Goal: Contribute content: Contribute content

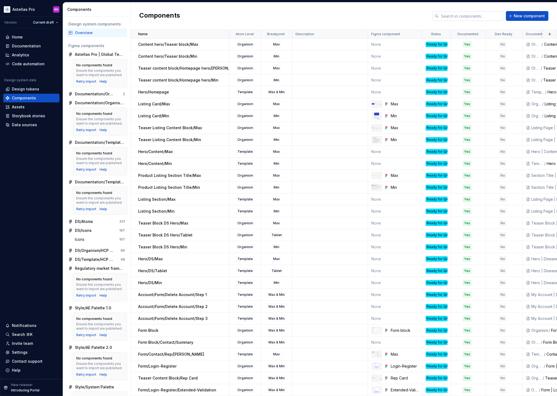
click at [477, 15] on input "text" at bounding box center [471, 16] width 64 height 10
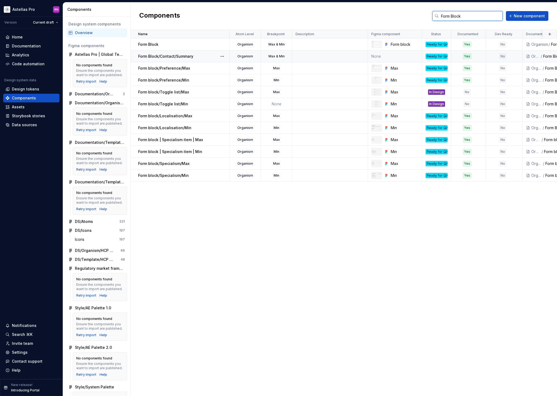
type input "Form Block"
click at [401, 56] on td "None" at bounding box center [395, 56] width 54 height 12
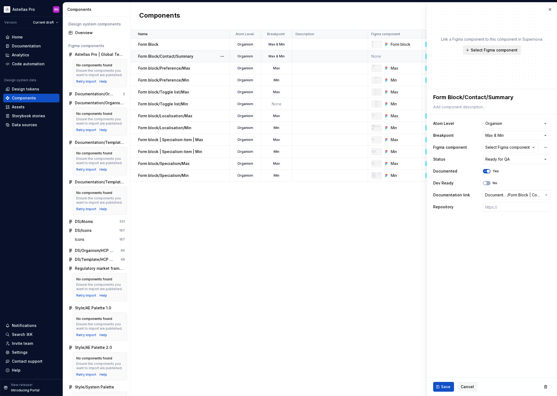
click at [504, 49] on span "Select Figma component" at bounding box center [494, 49] width 47 height 5
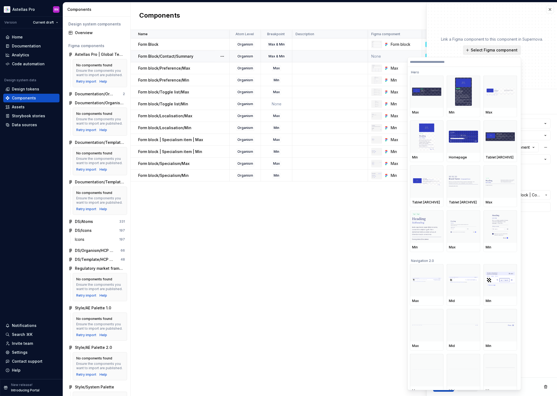
type textarea "*"
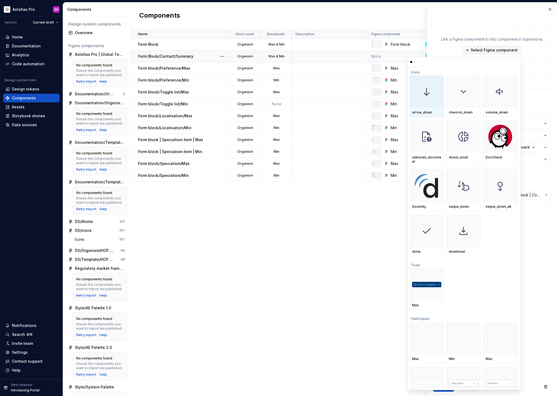
type input "*"
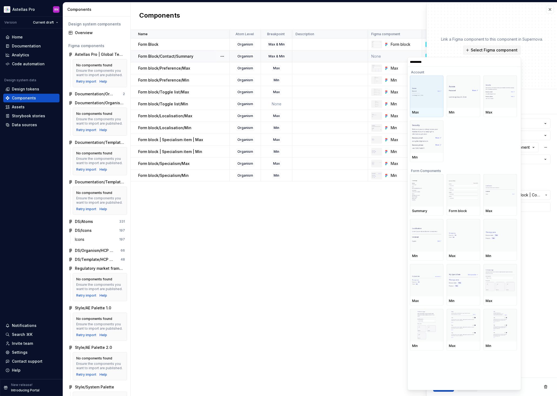
type input "**********"
click at [420, 200] on img at bounding box center [426, 190] width 29 height 21
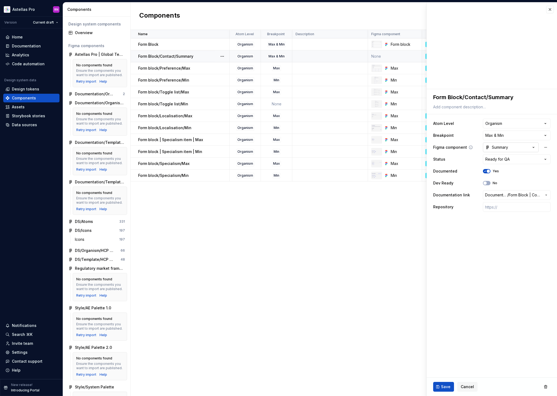
click at [495, 146] on div "Summary" at bounding box center [497, 147] width 23 height 5
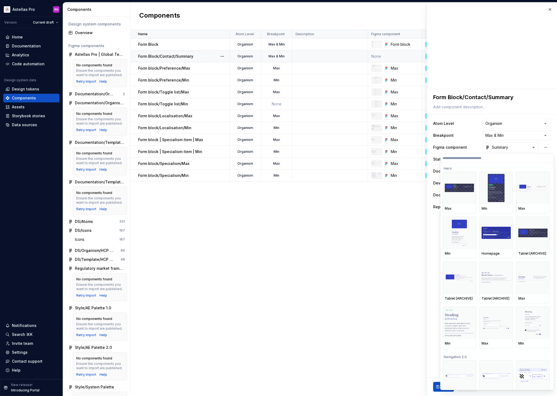
click at [428, 248] on html "Astellas Pro RN Version Current draft Home Documentation Analytics Code automat…" at bounding box center [278, 198] width 557 height 396
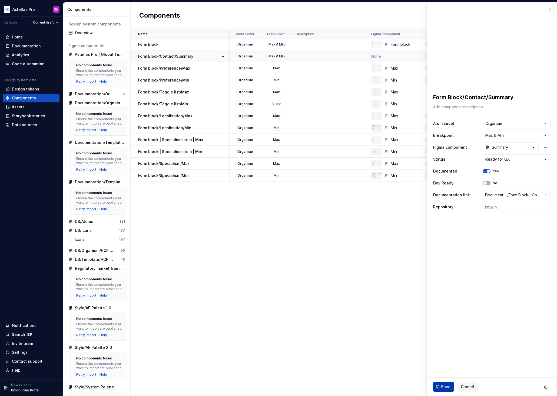
click at [444, 386] on span "Save" at bounding box center [445, 386] width 9 height 5
type textarea "*"
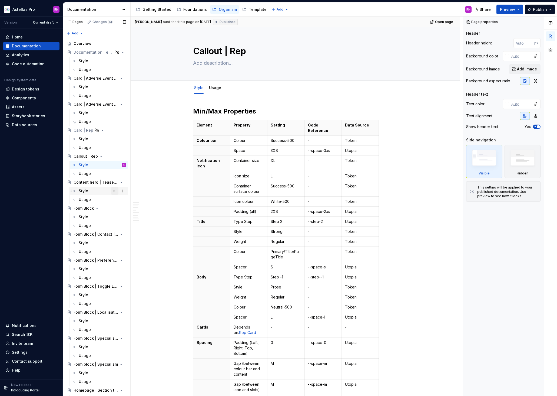
scroll to position [7, 0]
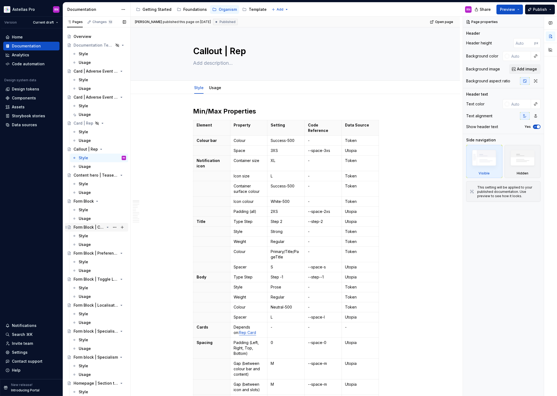
click at [88, 227] on div "Form Block | Contact | Summary" at bounding box center [89, 226] width 31 height 5
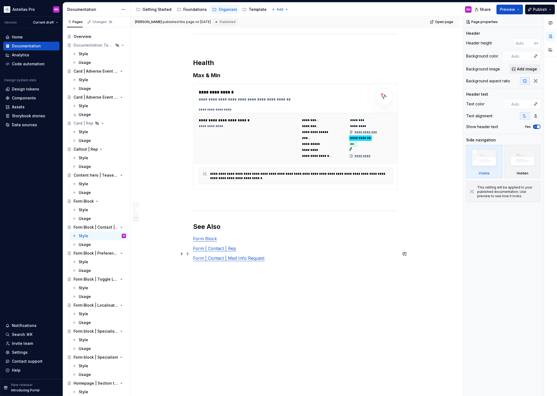
scroll to position [1412, 0]
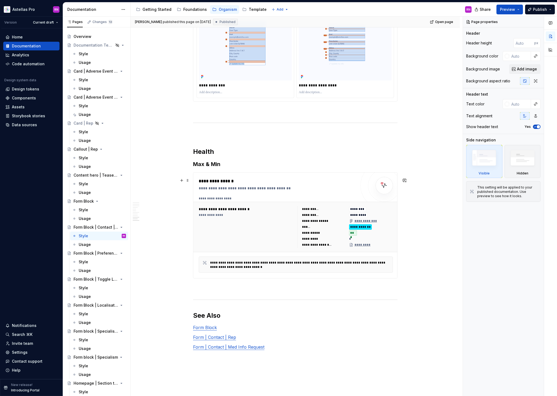
click at [380, 241] on div "*" at bounding box center [371, 238] width 44 height 5
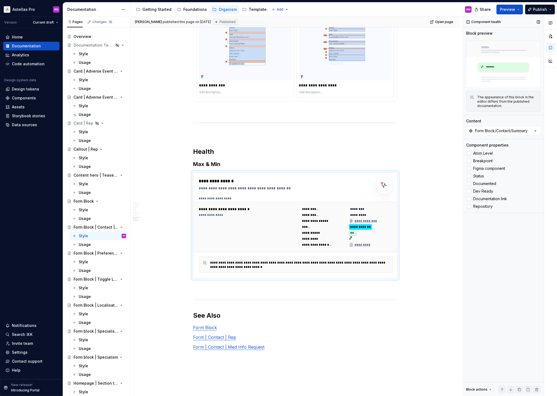
click at [506, 267] on div "Component health Block preview The appearance of this block in the editor diffe…" at bounding box center [503, 206] width 81 height 379
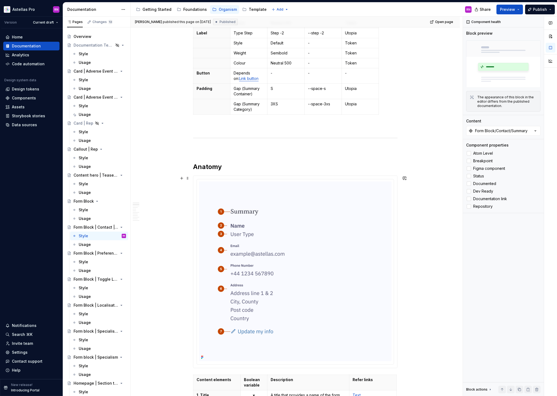
scroll to position [0, 0]
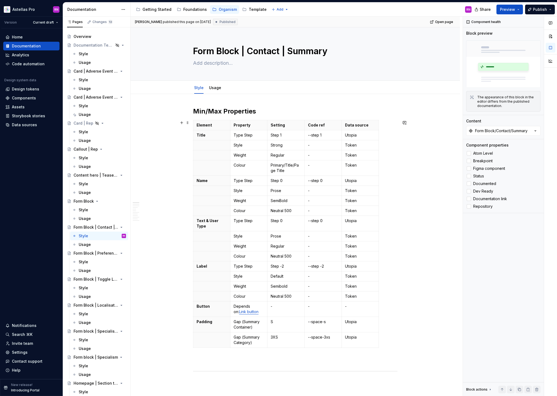
click at [552, 10] on button "Publish" at bounding box center [541, 10] width 30 height 10
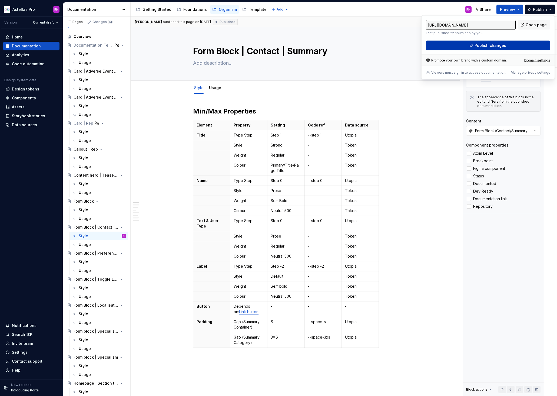
click at [493, 44] on span "Publish changes" at bounding box center [491, 45] width 32 height 5
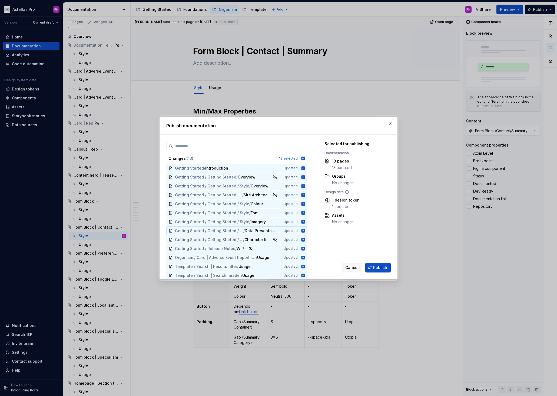
scroll to position [1, 0]
click at [355, 268] on span "Cancel" at bounding box center [352, 267] width 13 height 5
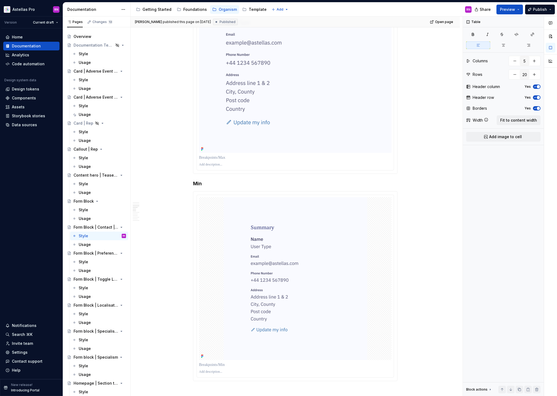
scroll to position [1507, 0]
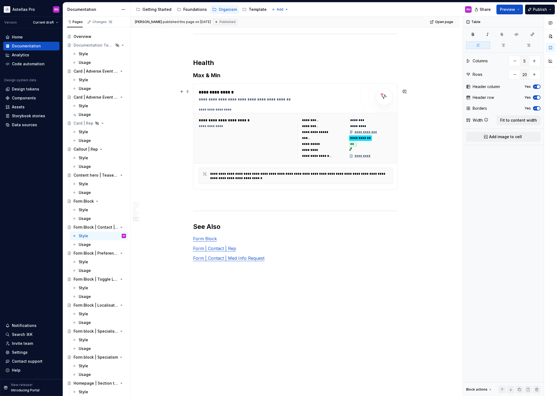
click at [376, 137] on div "**********" at bounding box center [371, 137] width 44 height 5
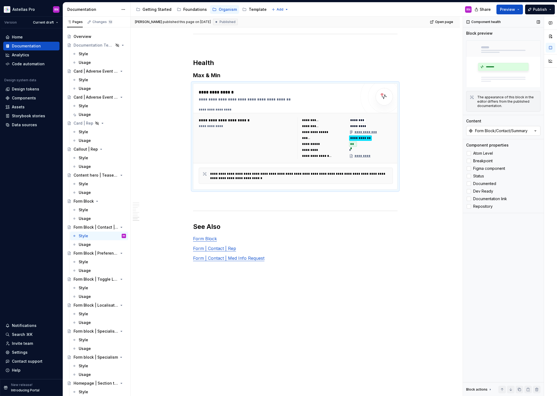
click at [510, 132] on div "Form Block/Contact/Summary" at bounding box center [501, 130] width 53 height 5
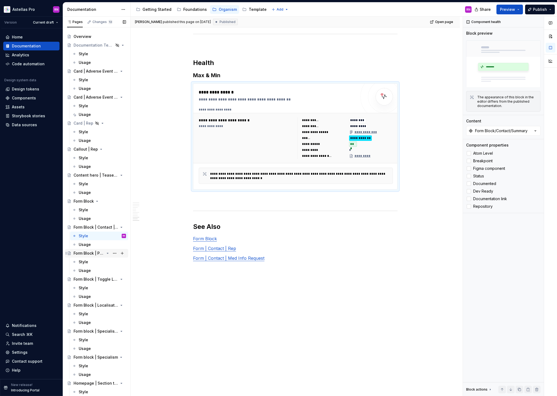
click at [85, 253] on div "Form Block | Preference" at bounding box center [89, 252] width 31 height 5
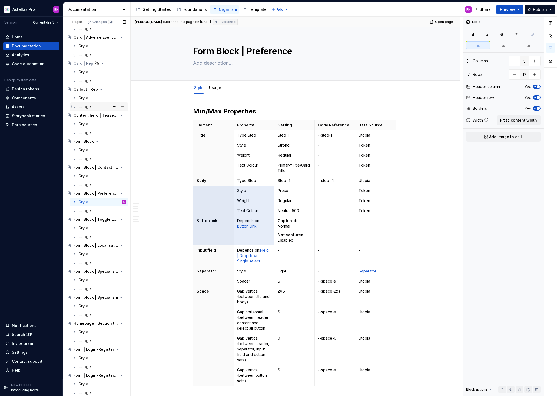
scroll to position [95, 0]
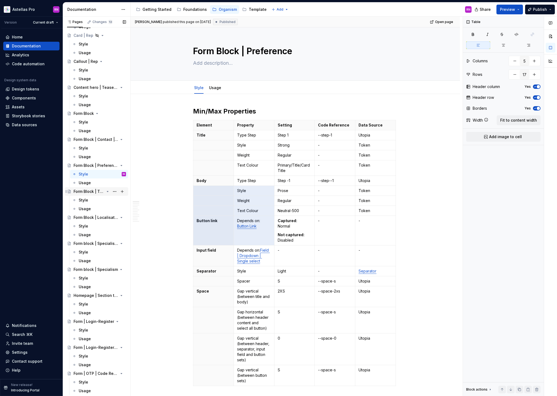
click at [100, 189] on div "Form Block | Toggle List" at bounding box center [89, 191] width 31 height 5
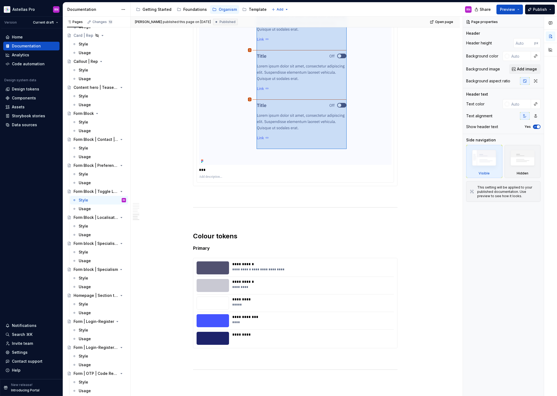
scroll to position [2600, 0]
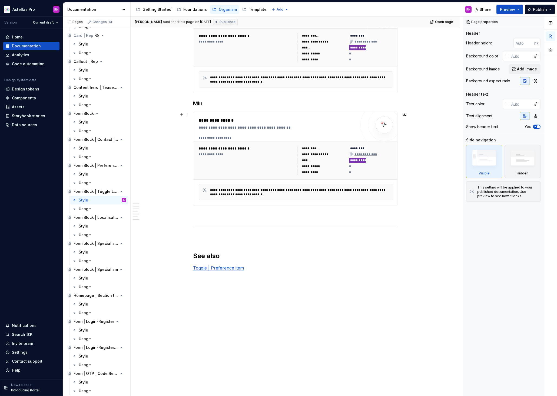
click at [359, 126] on div "**********" at bounding box center [295, 159] width 204 height 94
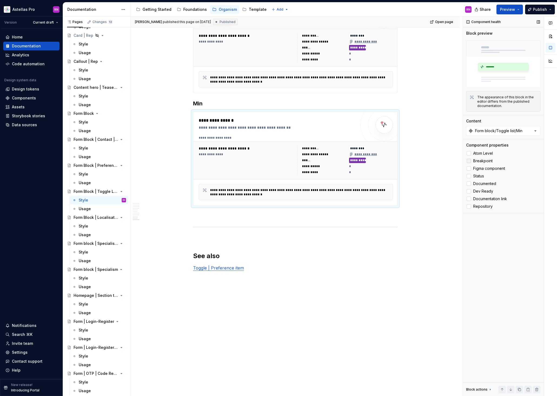
click at [478, 160] on span "Breakpoint" at bounding box center [483, 161] width 19 height 4
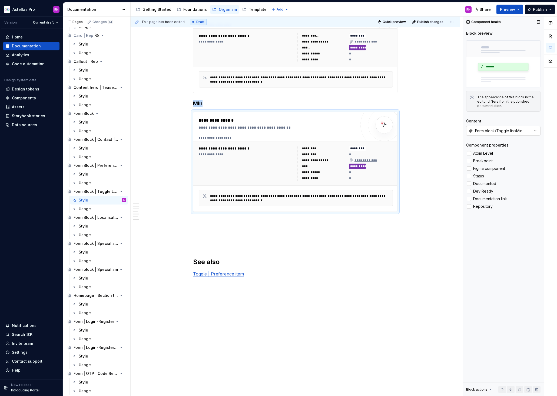
click at [489, 133] on div "Form block/Toggle list/Min" at bounding box center [498, 130] width 47 height 5
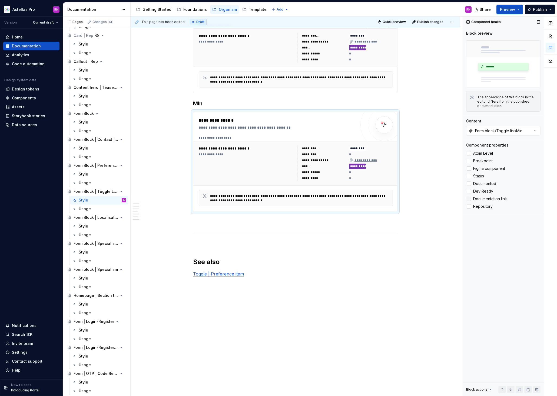
click at [482, 198] on span "Documentation link" at bounding box center [491, 198] width 34 height 4
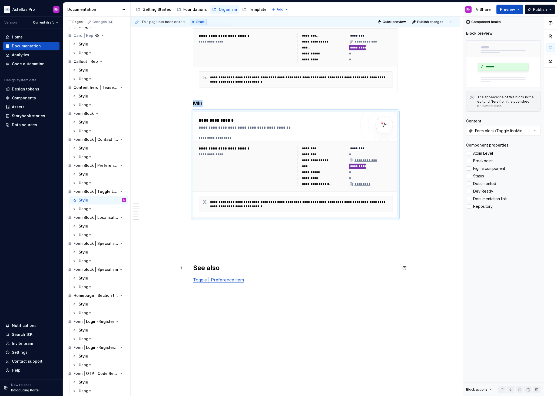
scroll to position [2486, 0]
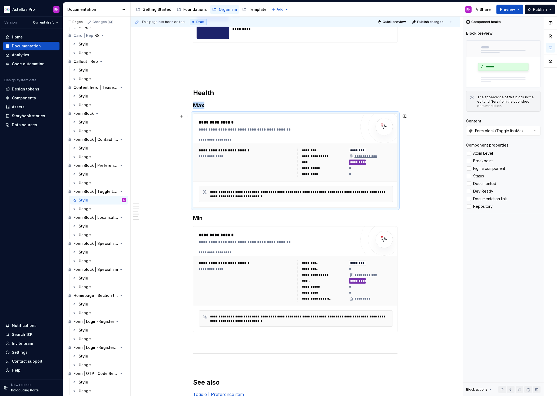
click at [350, 152] on div "**********" at bounding box center [346, 161] width 96 height 29
click at [470, 159] on div at bounding box center [469, 161] width 4 height 4
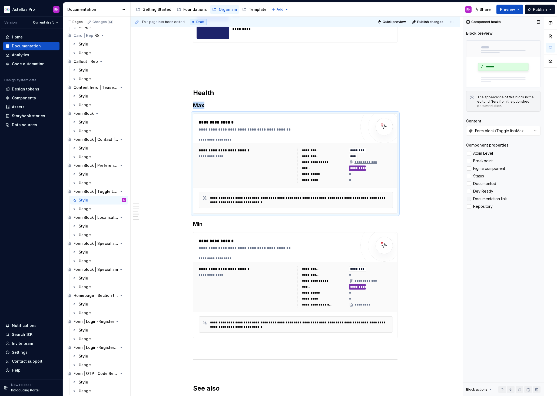
click at [469, 197] on div at bounding box center [469, 198] width 4 height 4
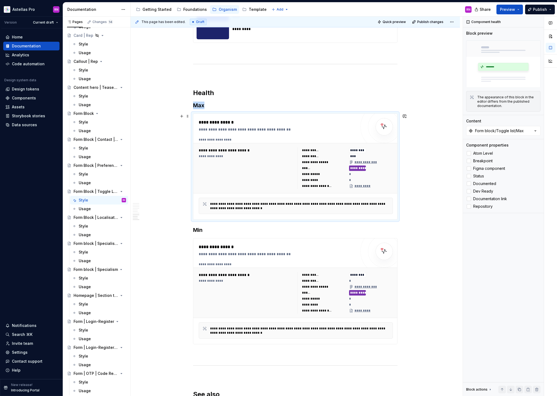
click at [385, 173] on div "*" at bounding box center [371, 173] width 44 height 5
click at [519, 132] on div "Form block/Toggle list/Max" at bounding box center [499, 130] width 49 height 5
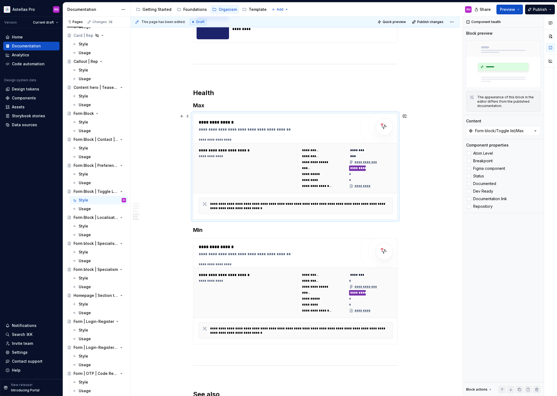
click at [366, 174] on div "*" at bounding box center [371, 173] width 44 height 5
click at [339, 248] on div "**********" at bounding box center [278, 247] width 158 height 6
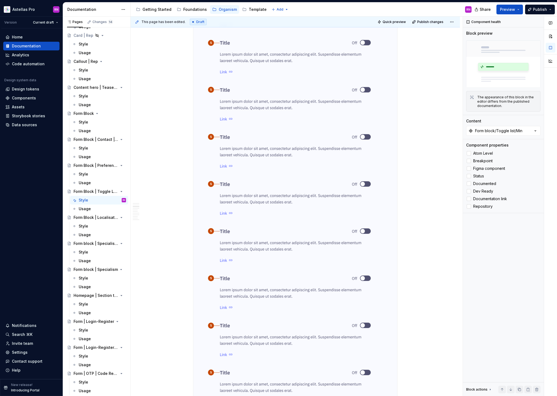
scroll to position [0, 0]
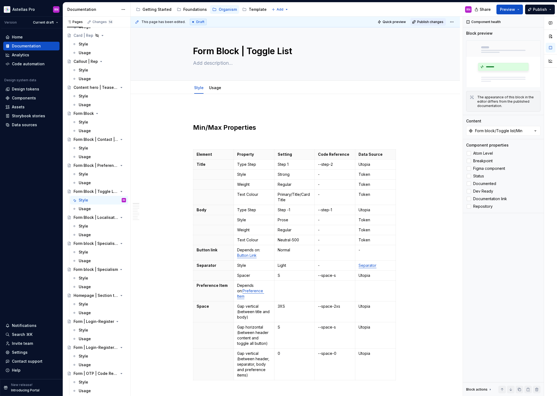
click at [429, 20] on span "Publish changes" at bounding box center [431, 22] width 26 height 4
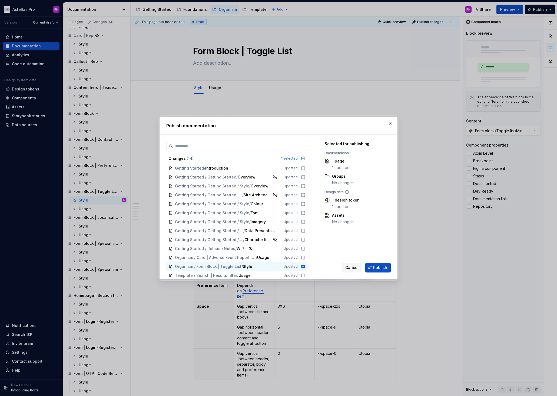
click at [392, 265] on div "Cancel Publish" at bounding box center [357, 267] width 79 height 23
click at [378, 271] on button "Publish" at bounding box center [378, 268] width 25 height 10
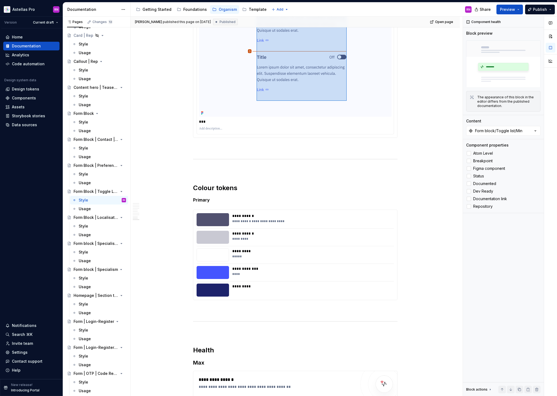
scroll to position [2624, 0]
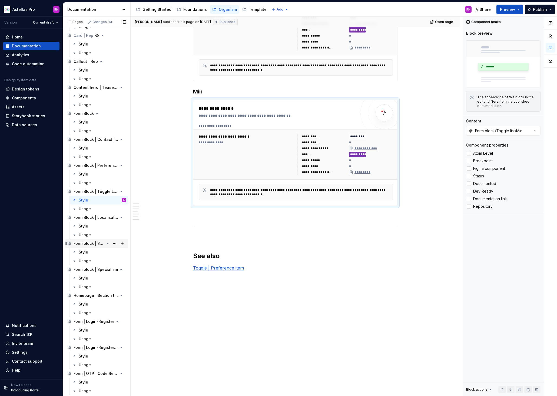
click at [95, 243] on div "Form block | Specialism item" at bounding box center [89, 243] width 31 height 5
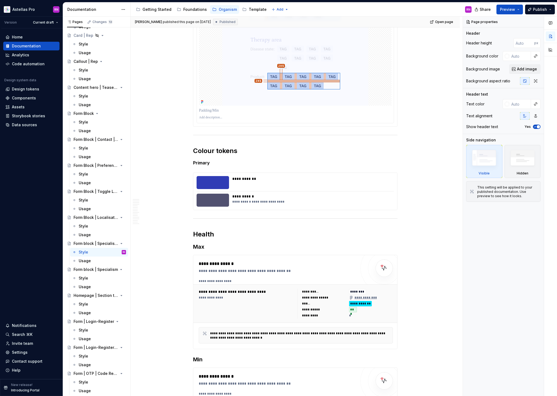
scroll to position [2149, 0]
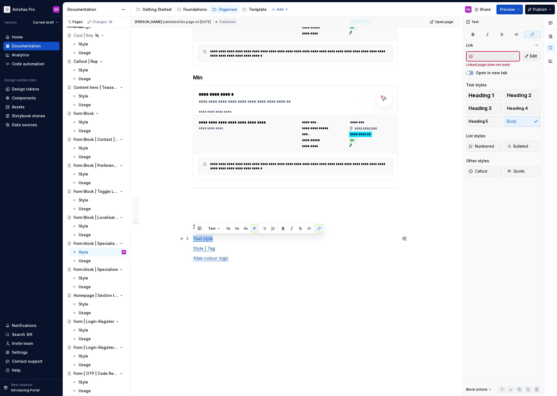
drag, startPoint x: 189, startPoint y: 237, endPoint x: 195, endPoint y: 238, distance: 6.1
click at [195, 238] on link "Text style" at bounding box center [203, 238] width 20 height 5
type textarea "*"
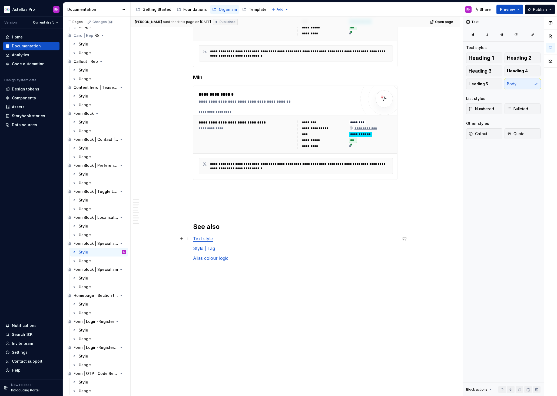
click at [218, 239] on p "Text style" at bounding box center [295, 238] width 205 height 6
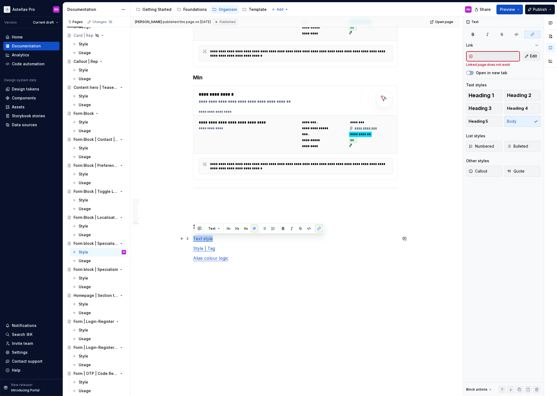
drag, startPoint x: 204, startPoint y: 239, endPoint x: 194, endPoint y: 238, distance: 9.7
click at [532, 57] on span "Edit" at bounding box center [533, 55] width 7 height 5
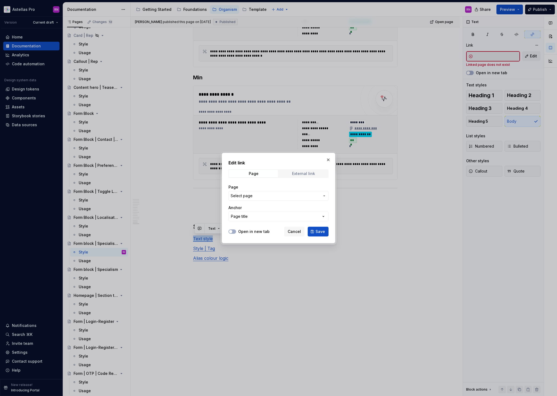
click at [292, 175] on span "External link" at bounding box center [303, 174] width 49 height 8
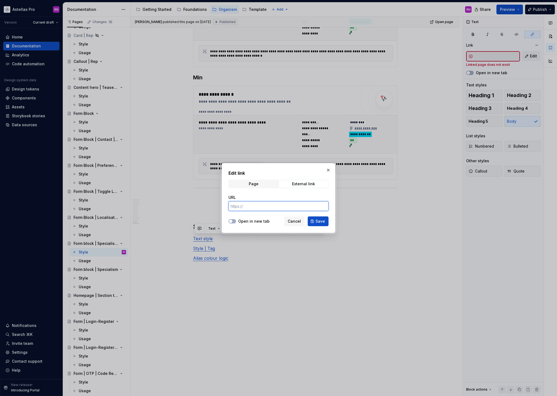
click at [260, 208] on input "URL" at bounding box center [279, 206] width 100 height 10
paste input "https://astellas.supernova-docs.io/latest/email/molecules/text-styles-E9zTGIHy"
type input "https://astellas.supernova-docs.io/latest/email/molecules/text-styles-E9zTGIHy"
click at [252, 219] on label "Open in new tab" at bounding box center [253, 220] width 31 height 5
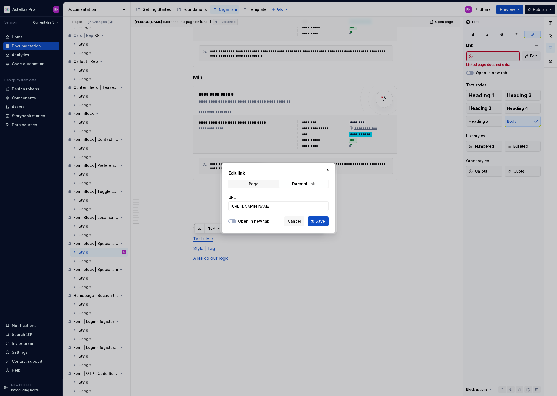
click at [236, 219] on button "Open in new tab" at bounding box center [233, 221] width 8 height 4
click at [320, 222] on span "Save" at bounding box center [320, 220] width 9 height 5
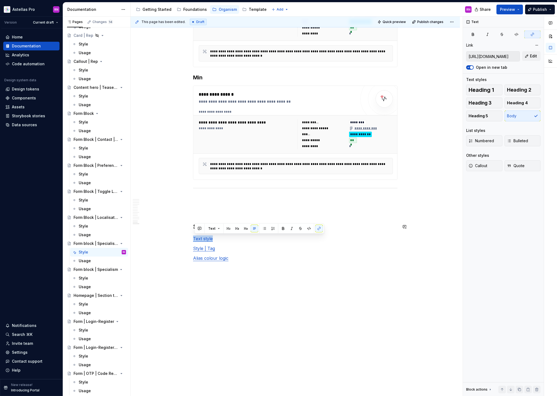
click at [386, 222] on h2 "See also" at bounding box center [295, 226] width 205 height 9
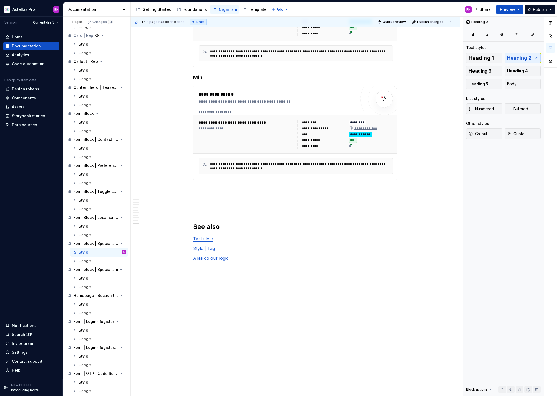
type textarea "*"
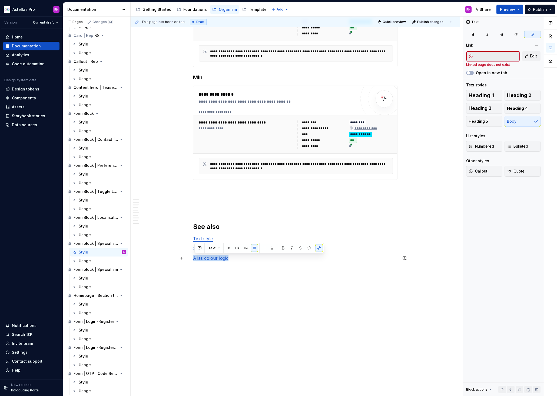
drag, startPoint x: 229, startPoint y: 259, endPoint x: 193, endPoint y: 258, distance: 36.0
click at [540, 52] on button "Edit" at bounding box center [532, 56] width 18 height 10
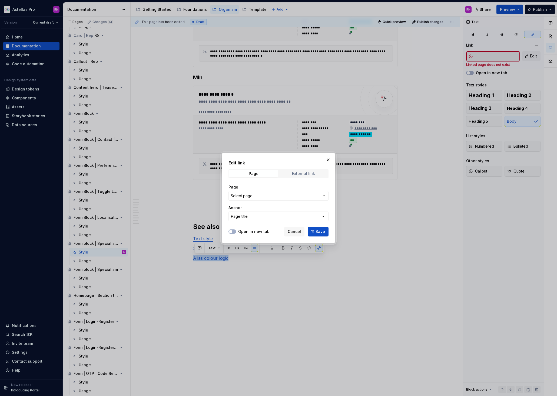
click at [303, 172] on div "External link" at bounding box center [303, 173] width 23 height 4
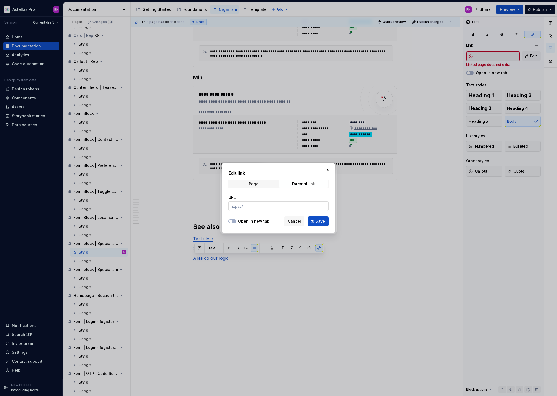
click at [263, 208] on input "URL" at bounding box center [279, 206] width 100 height 10
paste input "https://astellas.supernova-docs.io/latest/foundations/colours/colour-token-pale…"
type input "https://astellas.supernova-docs.io/latest/foundations/colours/colour-token-pale…"
click at [245, 222] on label "Open in new tab" at bounding box center [253, 220] width 31 height 5
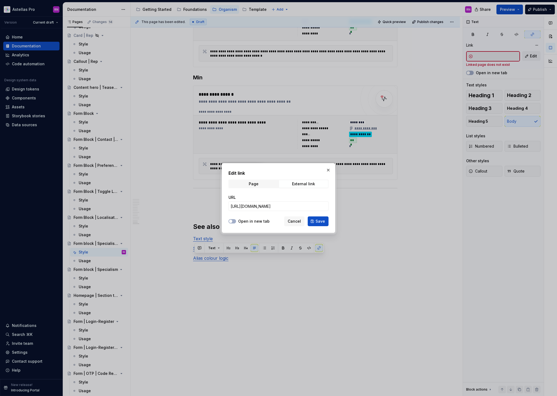
click at [236, 222] on button "Open in new tab" at bounding box center [233, 221] width 8 height 4
click at [323, 222] on span "Save" at bounding box center [320, 220] width 9 height 5
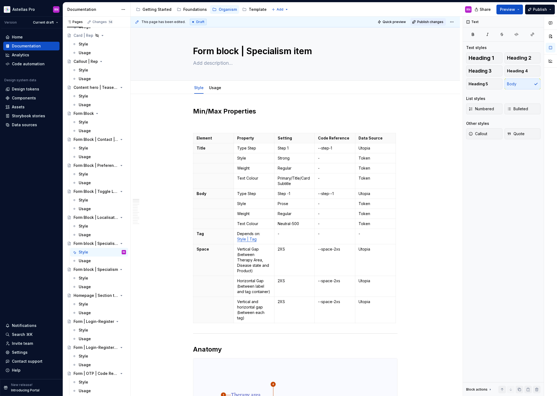
click at [435, 22] on span "Publish changes" at bounding box center [431, 22] width 26 height 4
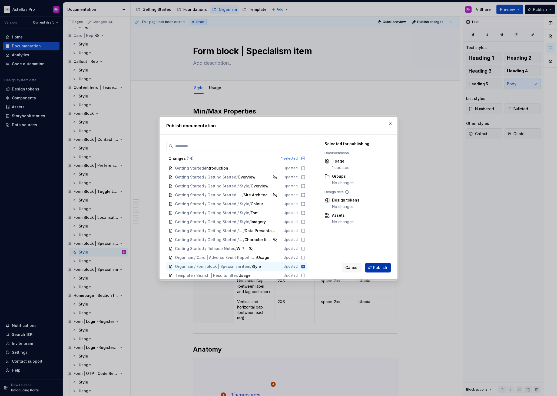
click at [378, 267] on span "Publish" at bounding box center [380, 267] width 14 height 5
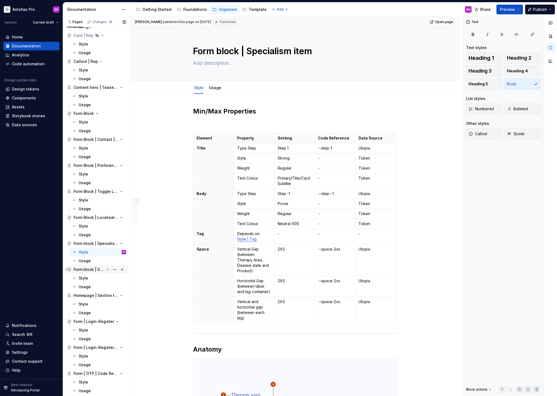
click at [106, 270] on icon "Page tree" at bounding box center [108, 269] width 4 height 4
click at [86, 269] on div "Form block | Specialism" at bounding box center [89, 269] width 31 height 5
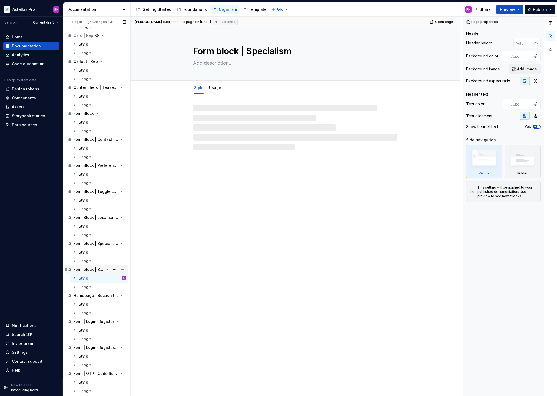
click at [86, 269] on div "Form block | Specialism" at bounding box center [89, 269] width 31 height 5
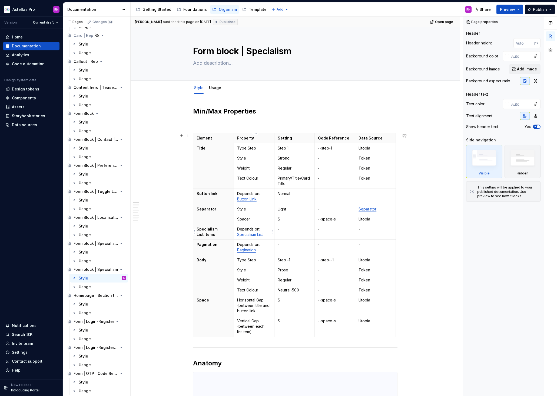
type textarea "*"
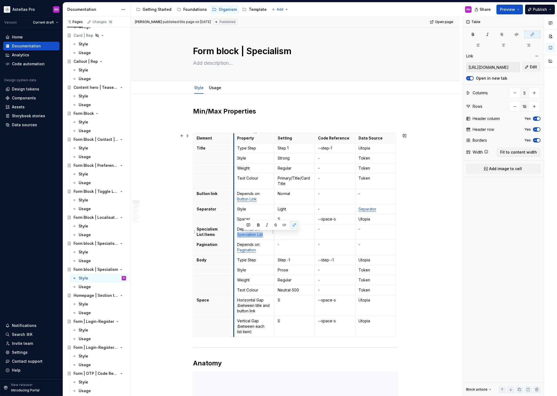
drag, startPoint x: 266, startPoint y: 235, endPoint x: 236, endPoint y: 234, distance: 29.8
click at [236, 234] on td "Depends on: Specialism List" at bounding box center [254, 231] width 41 height 15
click at [531, 67] on span "Edit" at bounding box center [533, 66] width 7 height 5
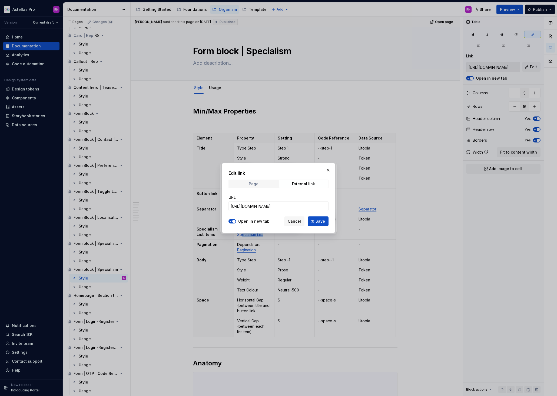
click at [265, 185] on span "Page" at bounding box center [253, 184] width 49 height 8
click at [258, 204] on span "Select page" at bounding box center [275, 205] width 89 height 5
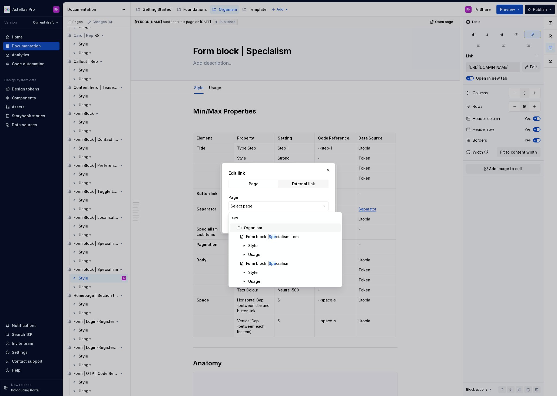
type input "spec"
click at [290, 235] on div "Form block | Spec ialism item" at bounding box center [272, 236] width 53 height 5
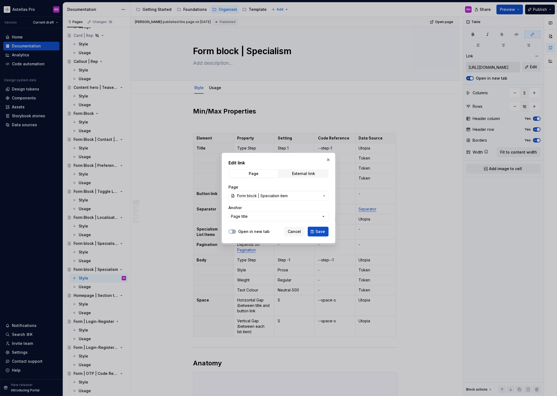
click at [244, 230] on label "Open in new tab" at bounding box center [253, 231] width 31 height 5
click at [236, 230] on button "Open in new tab" at bounding box center [233, 231] width 8 height 4
click at [316, 231] on button "Save" at bounding box center [318, 232] width 21 height 10
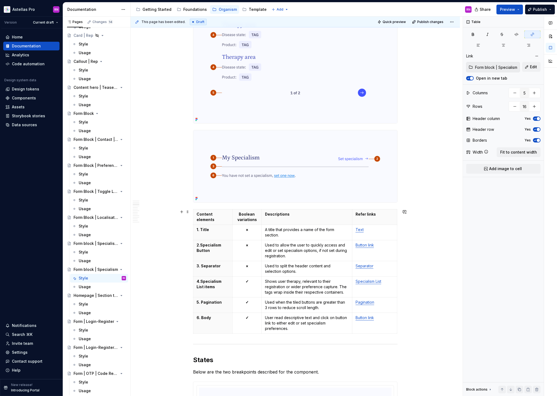
scroll to position [512, 0]
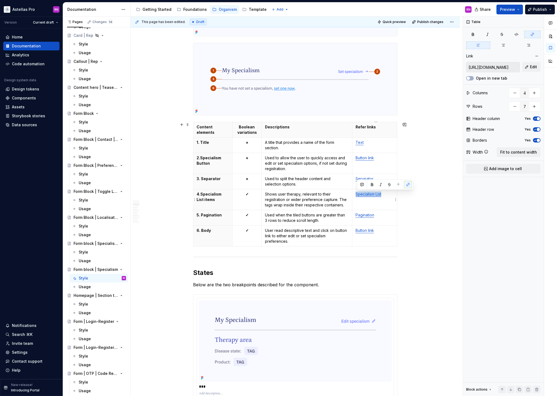
drag, startPoint x: 384, startPoint y: 195, endPoint x: 357, endPoint y: 195, distance: 26.8
click at [357, 195] on p "Specialism List" at bounding box center [375, 193] width 38 height 5
type textarea "*"
click at [535, 67] on span "Edit" at bounding box center [533, 66] width 7 height 5
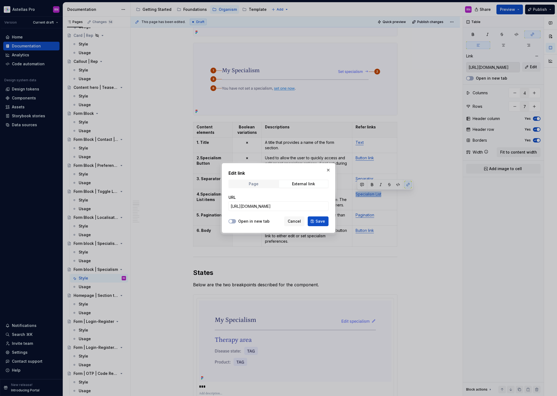
click at [265, 181] on span "Page" at bounding box center [253, 184] width 49 height 8
click at [259, 219] on label "Open in new tab" at bounding box center [253, 220] width 31 height 5
click at [236, 219] on button "Open in new tab" at bounding box center [233, 221] width 8 height 4
click at [265, 205] on span "Select page" at bounding box center [275, 205] width 89 height 5
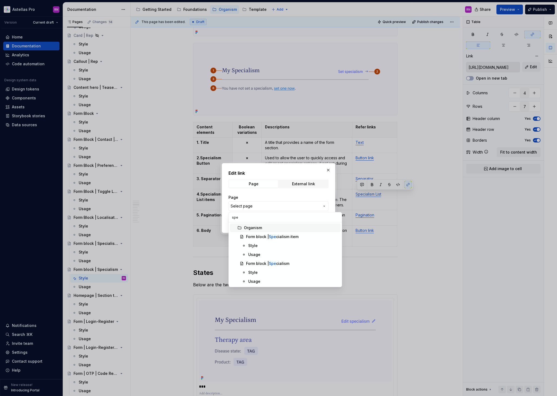
type input "spec"
click at [290, 239] on span "Form block | Spec ialism item" at bounding box center [285, 236] width 111 height 9
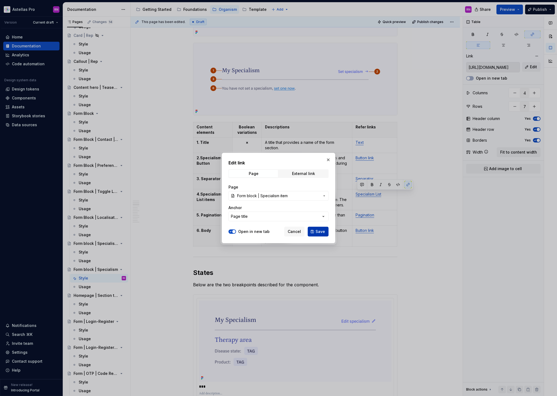
click at [319, 232] on span "Save" at bounding box center [320, 231] width 9 height 5
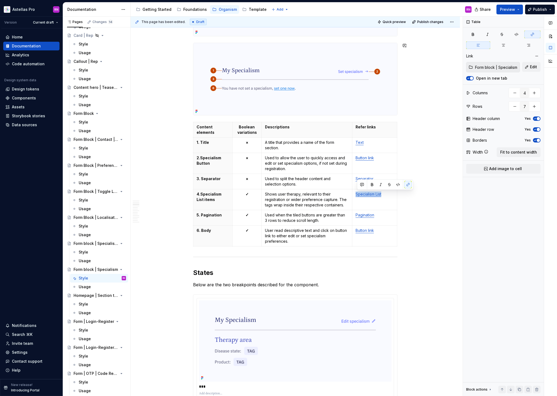
type textarea "*"
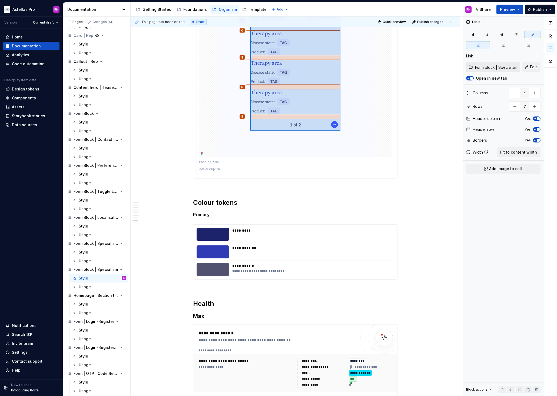
scroll to position [1953, 0]
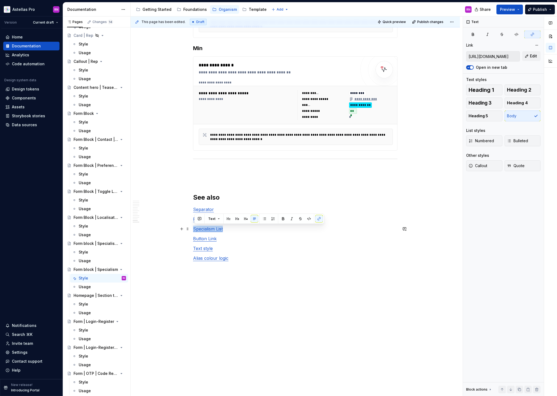
drag, startPoint x: 225, startPoint y: 229, endPoint x: 194, endPoint y: 229, distance: 31.1
click at [535, 56] on span "Edit" at bounding box center [533, 55] width 7 height 5
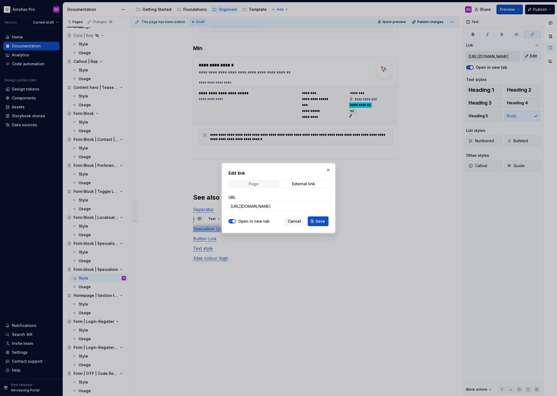
click at [263, 185] on span "Page" at bounding box center [253, 184] width 49 height 8
click at [252, 220] on label "Open in new tab" at bounding box center [253, 220] width 31 height 5
click at [236, 220] on button "Open in new tab" at bounding box center [233, 221] width 8 height 4
click at [251, 208] on span "Select page" at bounding box center [242, 205] width 22 height 5
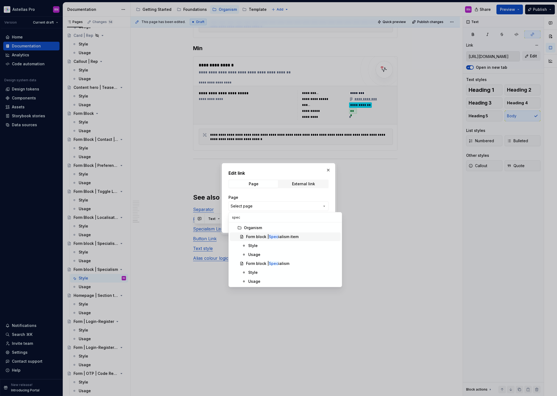
type input "spec"
click at [279, 236] on div "Form block | Spec ialism item" at bounding box center [272, 236] width 53 height 5
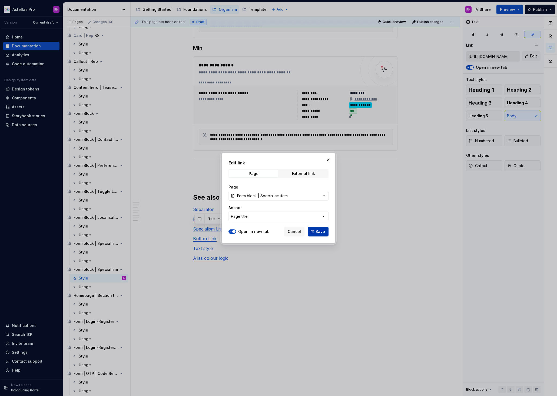
click at [319, 232] on span "Save" at bounding box center [320, 231] width 9 height 5
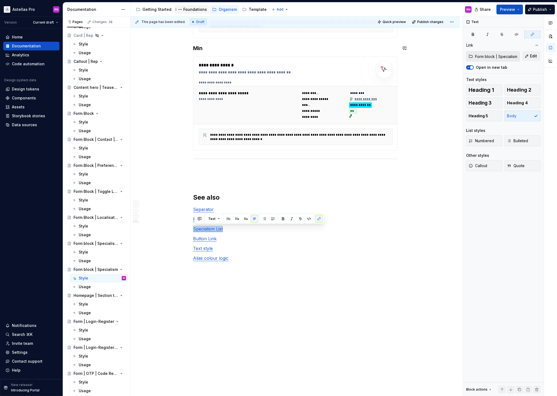
type textarea "*"
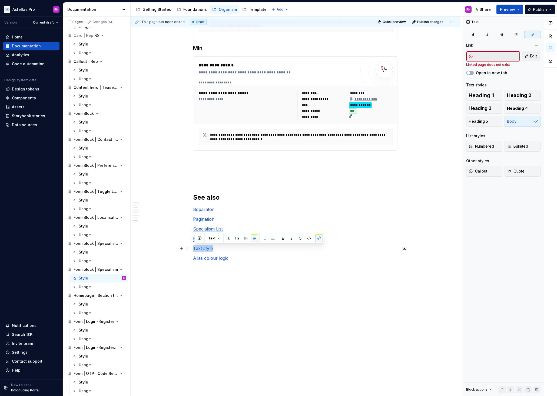
drag, startPoint x: 215, startPoint y: 250, endPoint x: 194, endPoint y: 249, distance: 20.8
click at [532, 55] on span "Edit" at bounding box center [533, 55] width 7 height 5
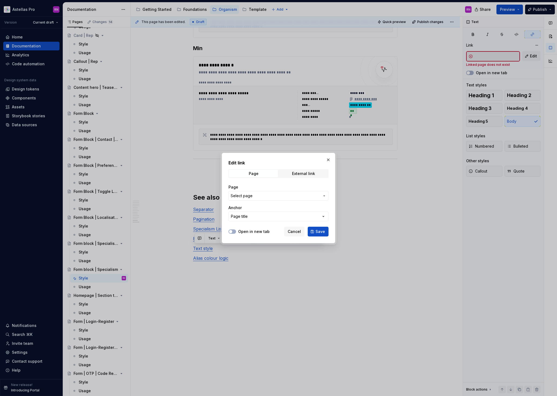
click at [306, 167] on div "Edit link Page External link Page Select page Anchor Page title" at bounding box center [279, 191] width 100 height 65
click at [302, 172] on div "External link" at bounding box center [303, 173] width 23 height 4
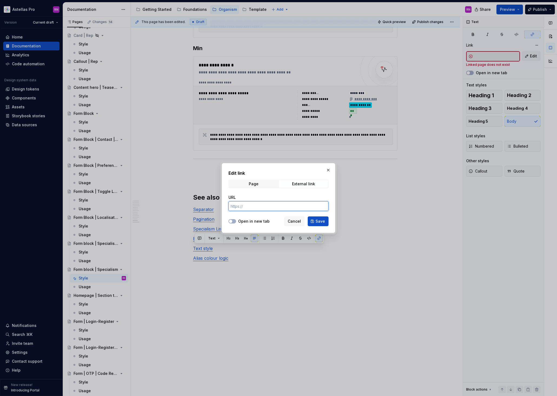
click at [255, 206] on input "URL" at bounding box center [279, 206] width 100 height 10
paste input "https://astellas.supernova-docs.io/latest/atoms/text/style-CKAbjkeh"
type input "https://astellas.supernova-docs.io/latest/atoms/text/style-CKAbjkeh"
click at [250, 222] on label "Open in new tab" at bounding box center [253, 220] width 31 height 5
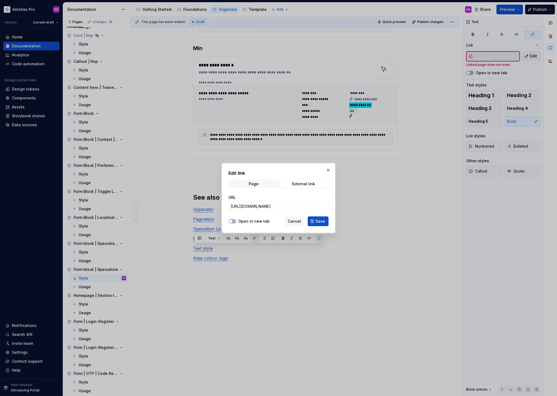
click at [236, 222] on button "Open in new tab" at bounding box center [233, 221] width 8 height 4
click at [323, 222] on span "Save" at bounding box center [320, 220] width 9 height 5
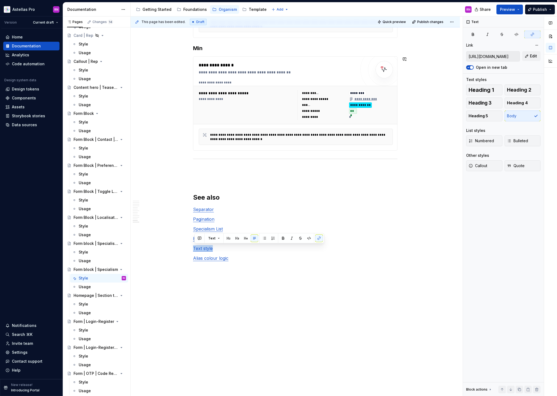
type textarea "*"
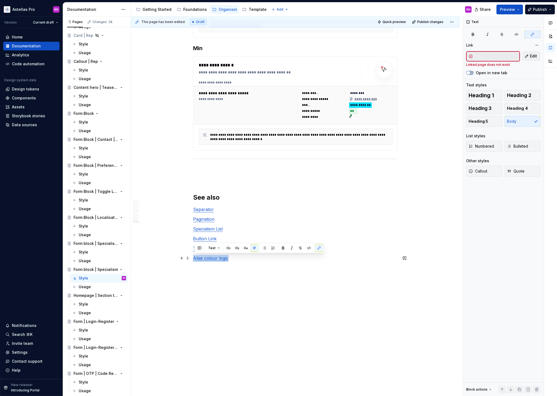
drag, startPoint x: 229, startPoint y: 258, endPoint x: 193, endPoint y: 257, distance: 35.7
click at [539, 55] on button "Edit" at bounding box center [532, 56] width 18 height 10
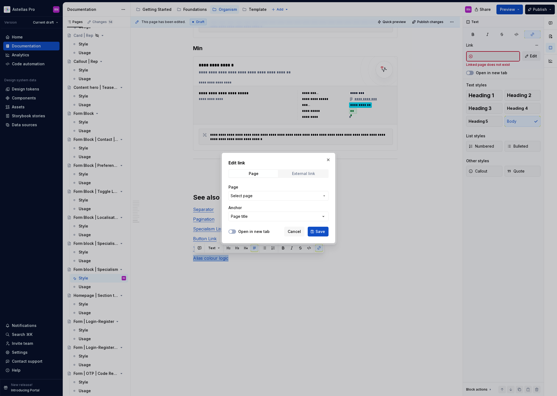
click at [309, 176] on span "External link" at bounding box center [303, 174] width 49 height 8
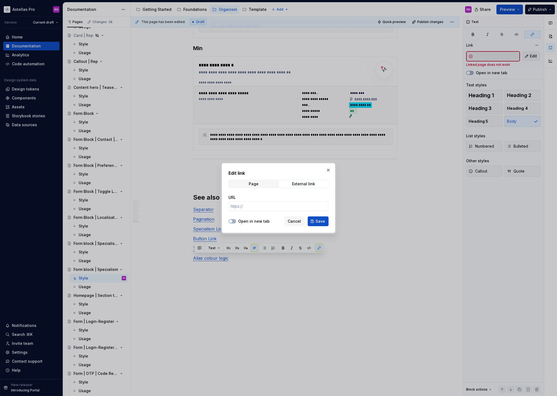
click at [258, 196] on div "URL" at bounding box center [279, 197] width 100 height 5
click at [255, 206] on input "URL" at bounding box center [279, 206] width 100 height 10
paste input "https://astellas.supernova-docs.io/latest/foundations/colours/colour-token-pale…"
type input "https://astellas.supernova-docs.io/latest/foundations/colours/colour-token-pale…"
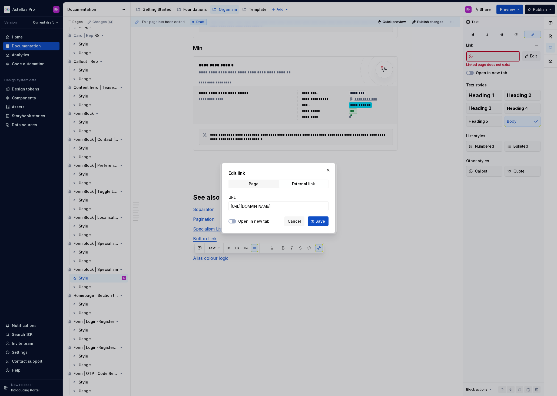
click at [248, 225] on div "Open in new tab Cancel Save" at bounding box center [279, 220] width 100 height 12
click at [248, 222] on label "Open in new tab" at bounding box center [253, 220] width 31 height 5
click at [236, 222] on button "Open in new tab" at bounding box center [233, 221] width 8 height 4
click at [315, 222] on button "Save" at bounding box center [318, 221] width 21 height 10
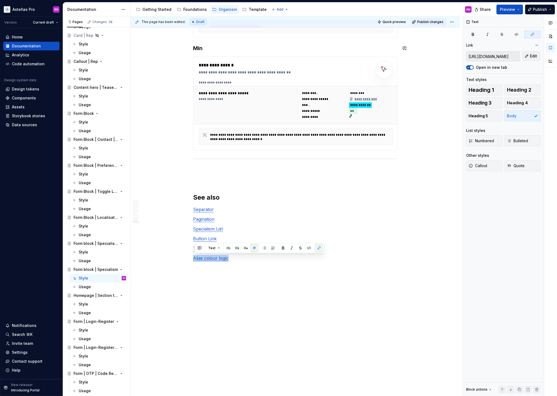
click at [434, 19] on button "Publish changes" at bounding box center [428, 22] width 35 height 8
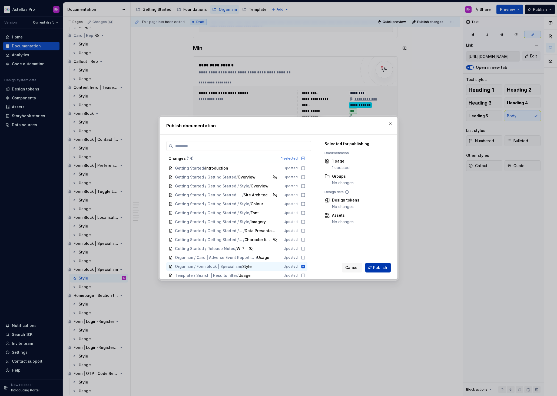
click at [381, 265] on span "Publish" at bounding box center [380, 267] width 14 height 5
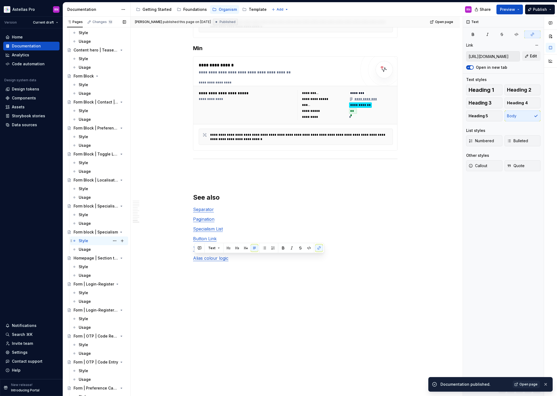
scroll to position [136, 0]
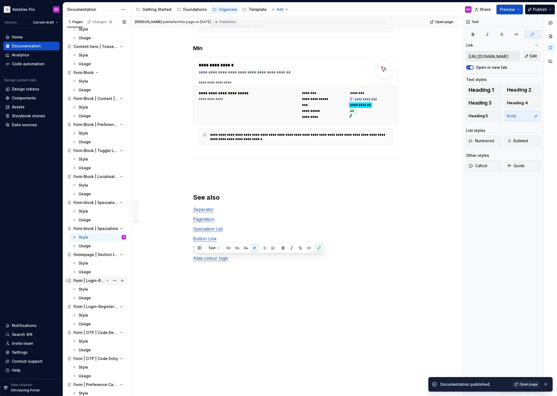
click at [95, 281] on div "Form | Login-Register" at bounding box center [89, 280] width 31 height 5
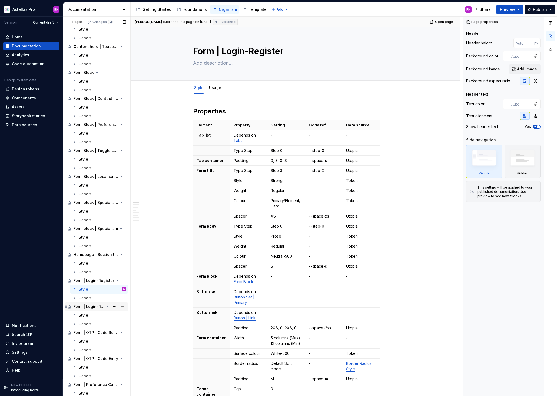
click at [96, 304] on div "Form | Login-Register | Extended-validation" at bounding box center [89, 306] width 31 height 5
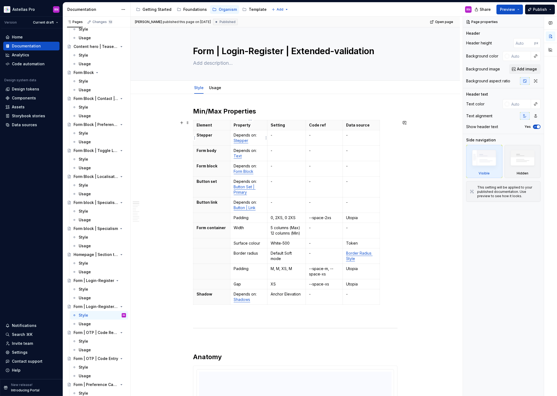
type textarea "*"
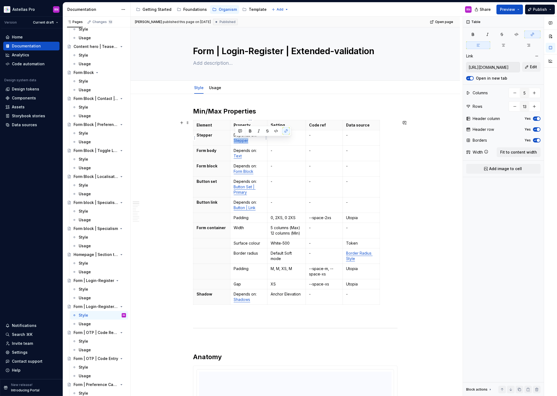
drag, startPoint x: 250, startPoint y: 141, endPoint x: 236, endPoint y: 140, distance: 13.6
click at [236, 140] on p "Depends on: Stepper" at bounding box center [249, 137] width 30 height 11
click at [535, 66] on span "Edit" at bounding box center [533, 66] width 7 height 5
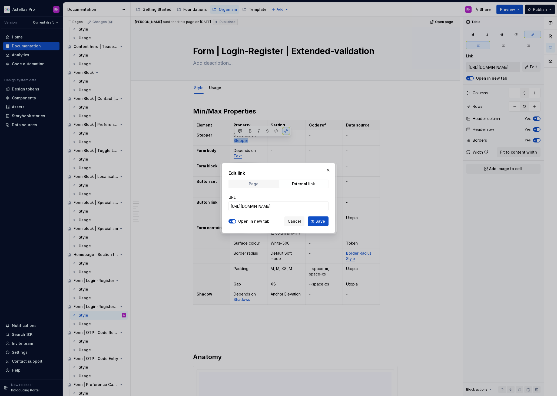
click at [263, 183] on span "Page" at bounding box center [253, 184] width 49 height 8
click at [258, 204] on button "Select page" at bounding box center [279, 206] width 100 height 10
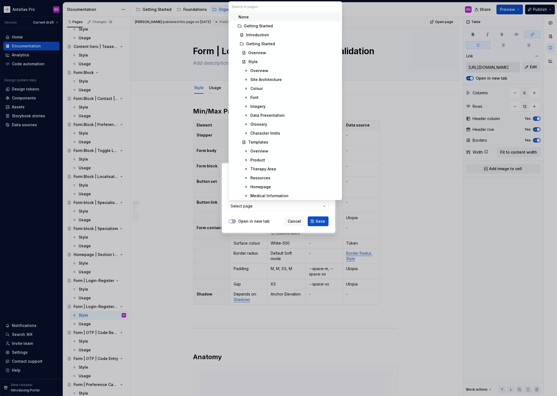
click at [259, 205] on div "Edit link Page External link Page Select page Open in new tab Cancel Save" at bounding box center [278, 198] width 557 height 396
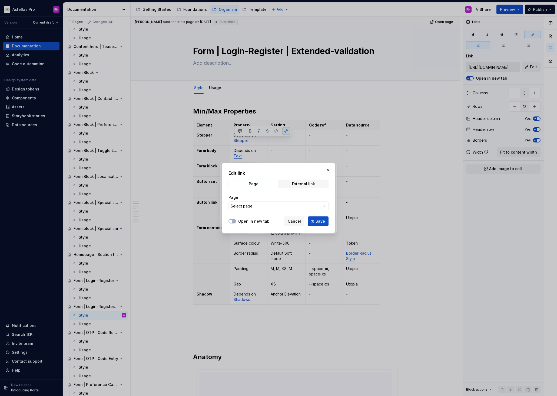
click at [259, 205] on span "Select page" at bounding box center [275, 205] width 89 height 5
type input "stepp"
type textarea "*"
click at [300, 185] on div "Edit link Page External link Page Select page Open in new tab Cancel Save" at bounding box center [278, 198] width 557 height 396
click at [299, 182] on div "External link" at bounding box center [303, 184] width 23 height 4
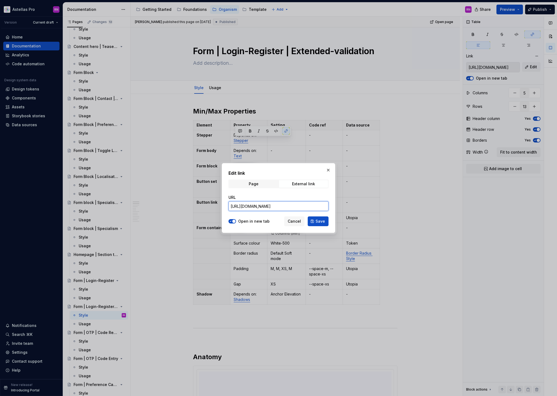
click at [265, 207] on input "https://app.supernova.io/22078-astellas/24946-astellas-elements/25644-shared-dr…" at bounding box center [279, 206] width 100 height 10
paste input "stellas.supernova-docs.io/latest/molecules/stepper/style-n6nJxG8z"
type input "[URL][DOMAIN_NAME]"
click at [320, 221] on span "Save" at bounding box center [320, 220] width 9 height 5
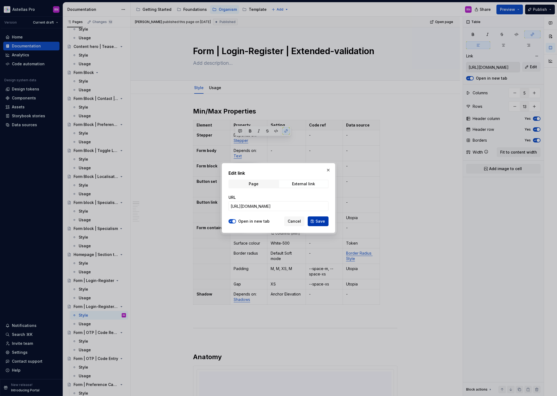
type input "[URL][DOMAIN_NAME]"
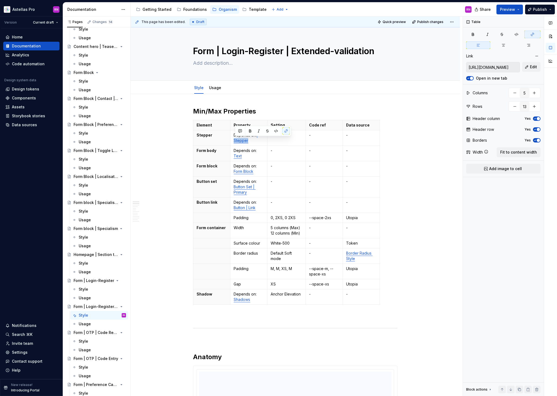
type textarea "*"
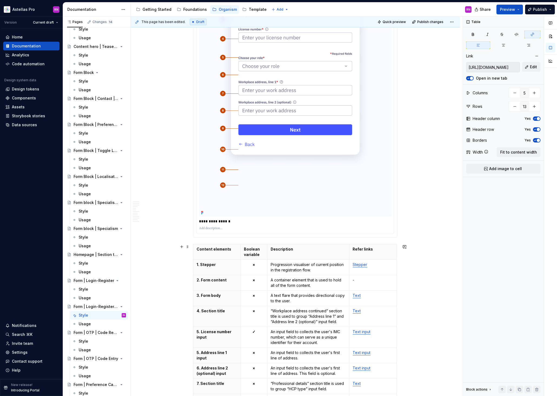
scroll to position [1014, 0]
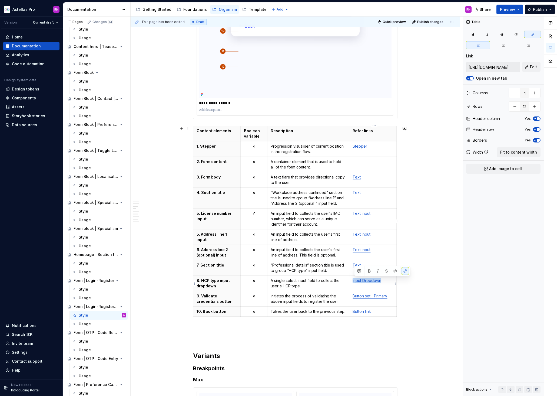
drag, startPoint x: 363, startPoint y: 281, endPoint x: 354, endPoint y: 282, distance: 8.9
click at [354, 282] on td "Input Dropdown" at bounding box center [373, 282] width 47 height 15
click at [535, 67] on span "Edit" at bounding box center [533, 66] width 7 height 5
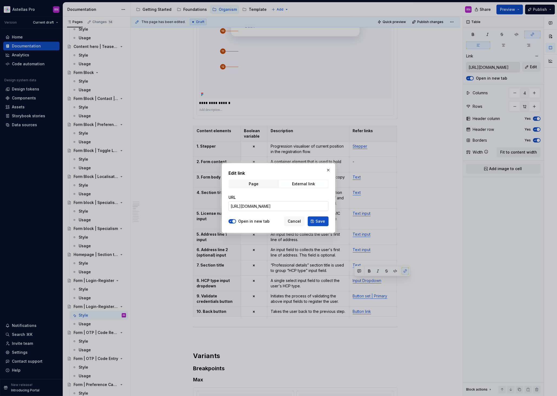
click at [281, 205] on input "https://app.supernova.io/22078-astellas/24946-astellas-elements/25644-shared-dr…" at bounding box center [279, 206] width 100 height 10
paste input "stellas.supernova-docs.io/latest/atoms/field-input-dropdown/style-9Fjm7VwR"
type input "https://astellas.supernova-docs.io/latest/atoms/field-input-dropdown/style-9Fjm…"
click at [322, 222] on span "Save" at bounding box center [320, 220] width 9 height 5
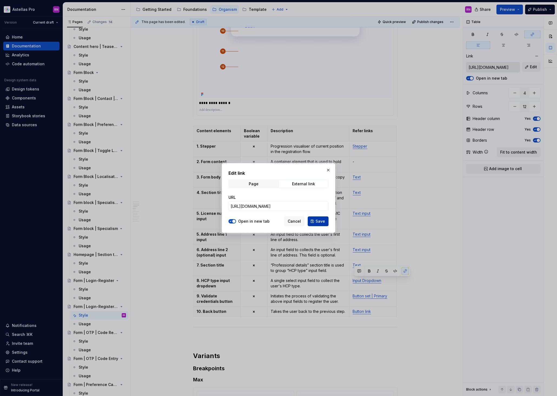
type input "https://astellas.supernova-docs.io/latest/atoms/field-input-dropdown/style-9Fjm…"
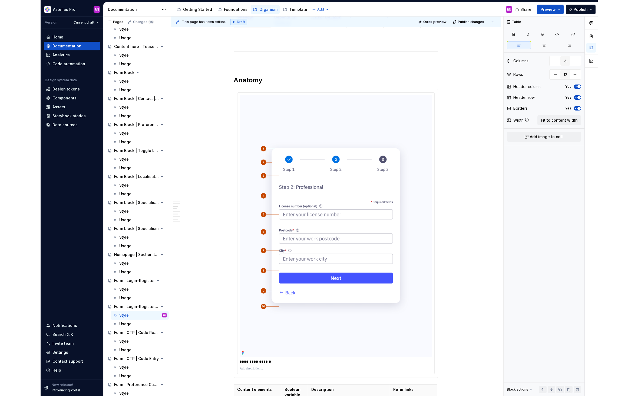
scroll to position [0, 0]
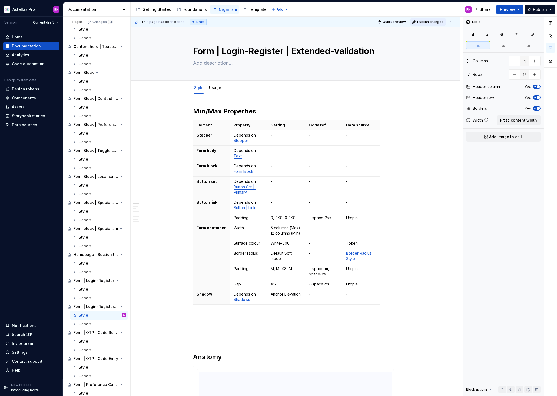
click at [432, 21] on span "Publish changes" at bounding box center [431, 22] width 26 height 4
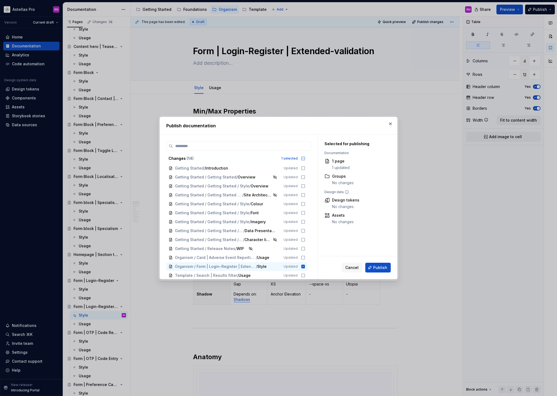
click at [379, 271] on button "Publish" at bounding box center [378, 268] width 25 height 10
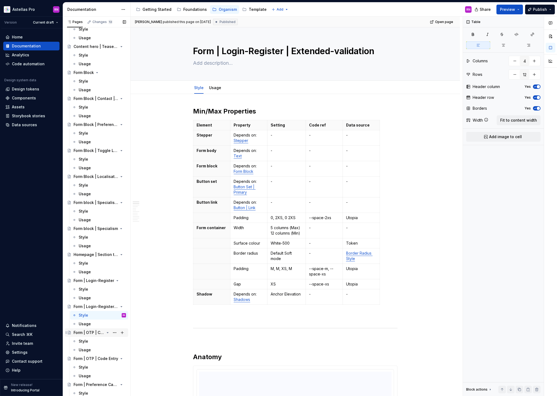
click at [91, 333] on div "Form | OTP | Code Request" at bounding box center [89, 332] width 31 height 5
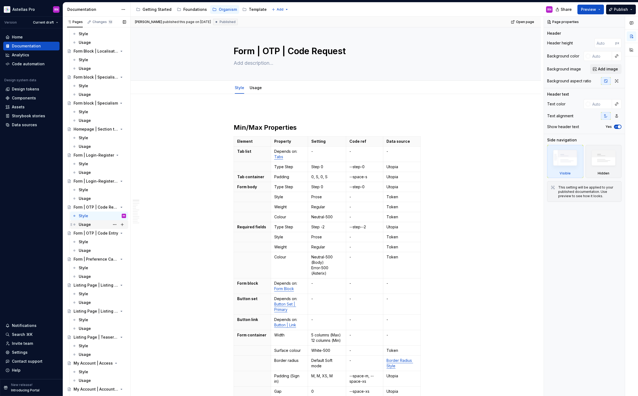
scroll to position [268, 0]
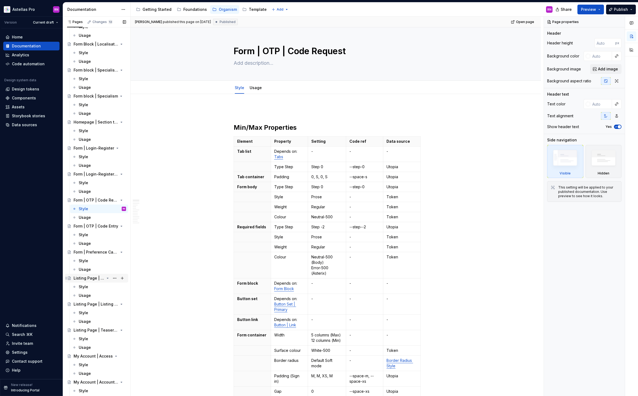
click at [94, 275] on div "Listing Page | Listing Card" at bounding box center [100, 278] width 53 height 8
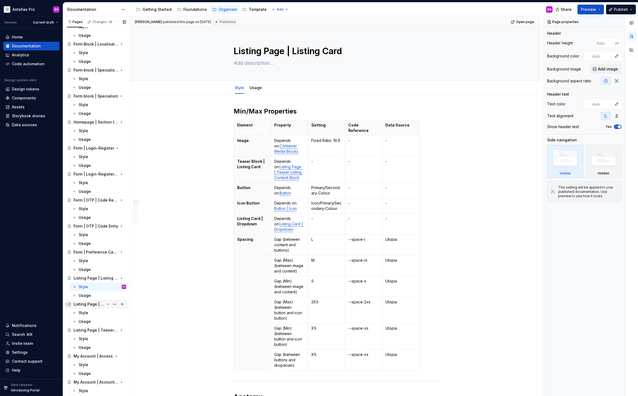
click at [97, 304] on div "Listing Page | Listing Group" at bounding box center [89, 303] width 31 height 5
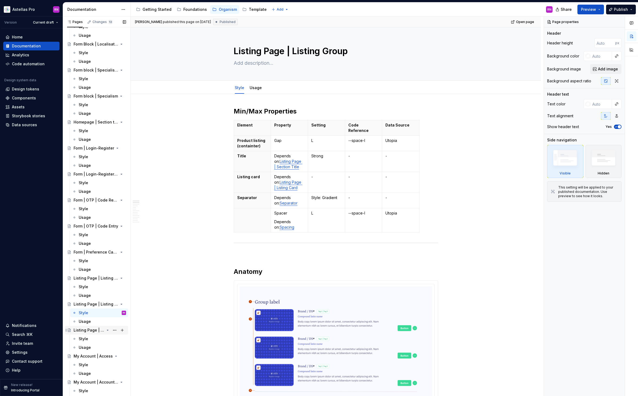
click at [98, 328] on div "Listing Page | Teaser Listing Content Block" at bounding box center [89, 329] width 31 height 5
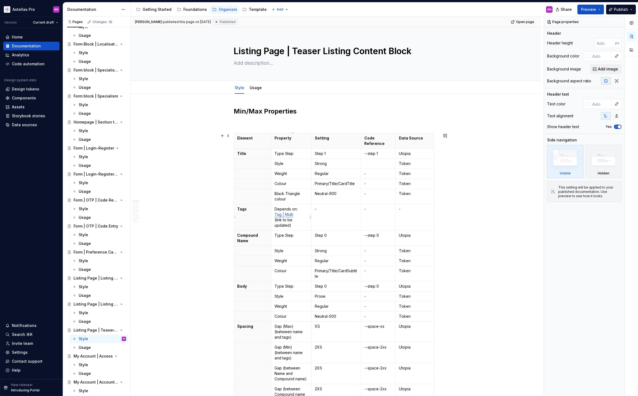
type textarea "*"
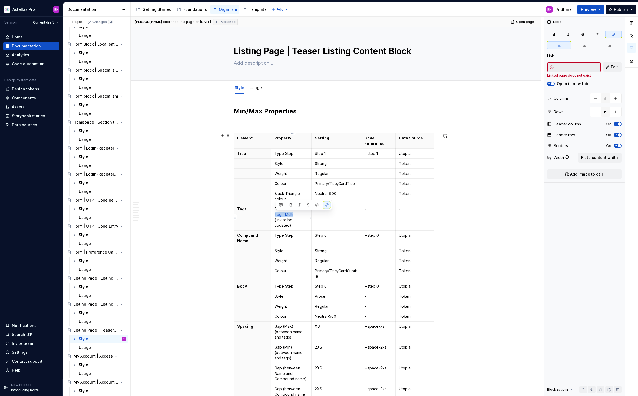
click at [276, 214] on p "Depends on: Tag | Multi (link to be updated)" at bounding box center [292, 217] width 34 height 22
click at [557, 65] on span "Edit" at bounding box center [614, 66] width 7 height 5
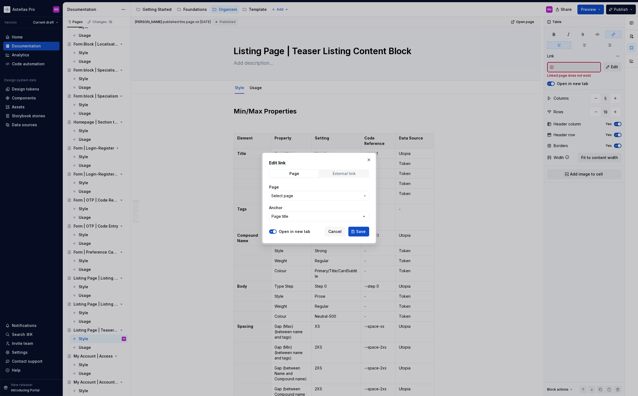
click at [354, 173] on div "External link" at bounding box center [344, 173] width 23 height 4
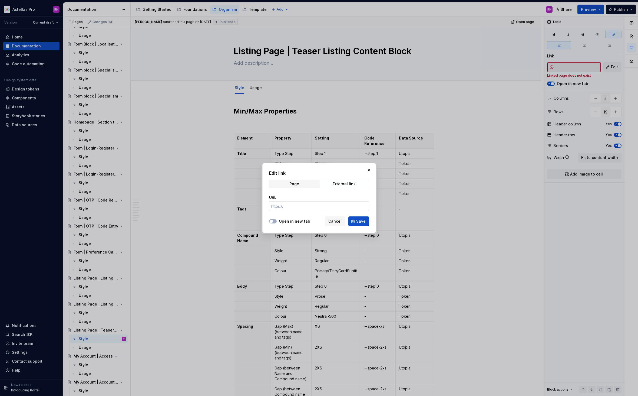
click at [294, 206] on input "URL" at bounding box center [319, 206] width 100 height 10
paste input "https://astellas.supernova-docs.io/latest/atoms/tag-multi/style-gT8B7i6h"
type input "https://astellas.supernova-docs.io/latest/atoms/tag-multi/style-gT8B7i6h"
click at [290, 220] on label "Open in new tab" at bounding box center [294, 220] width 31 height 5
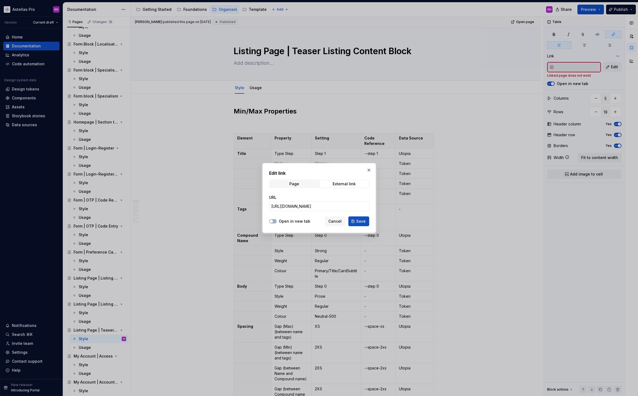
click at [277, 220] on button "Open in new tab" at bounding box center [273, 221] width 8 height 4
click at [367, 223] on button "Save" at bounding box center [359, 221] width 21 height 10
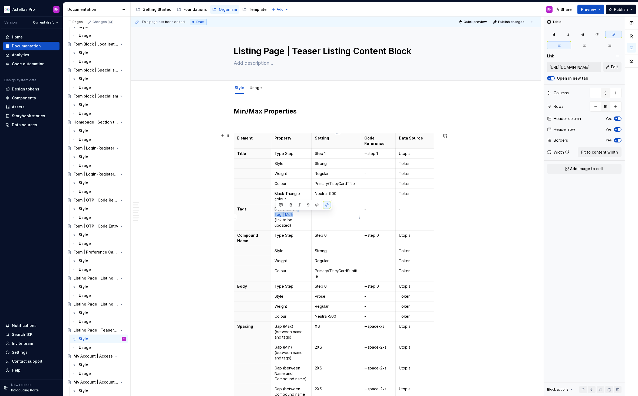
type textarea "*"
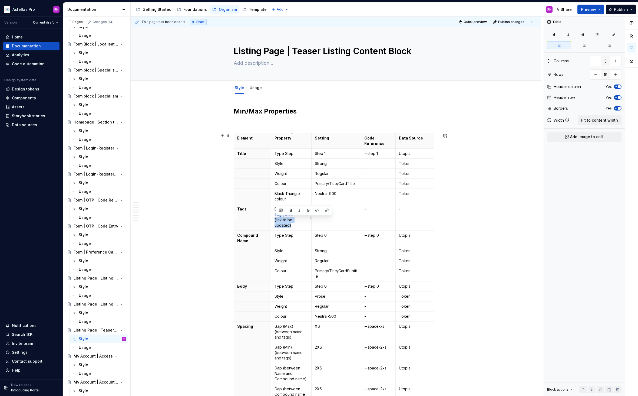
drag, startPoint x: 296, startPoint y: 225, endPoint x: 275, endPoint y: 221, distance: 21.5
click at [275, 221] on td "Depends on: Tag | Multi (link to be updated)" at bounding box center [291, 217] width 41 height 26
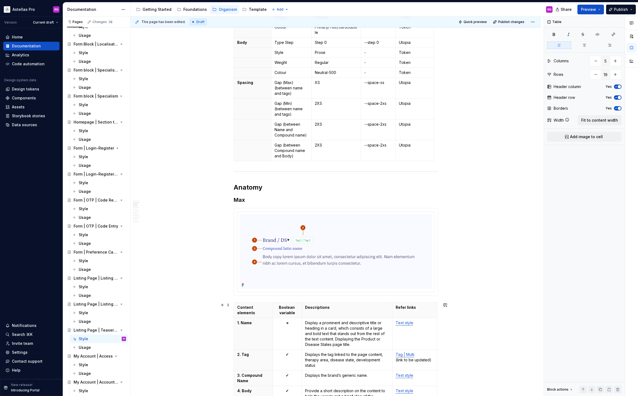
scroll to position [347, 0]
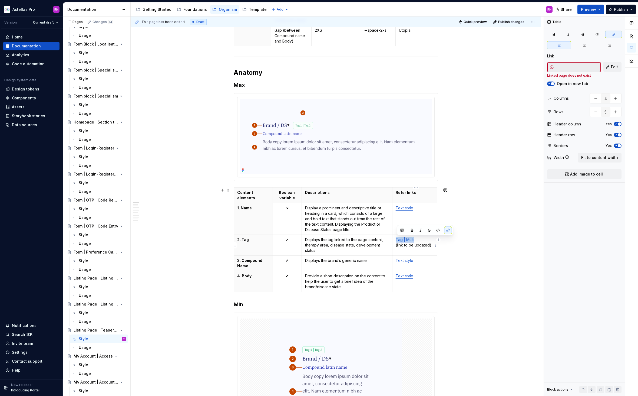
drag, startPoint x: 417, startPoint y: 240, endPoint x: 396, endPoint y: 240, distance: 21.1
click at [396, 240] on td "Tag | Multi (link to be updated)" at bounding box center [414, 245] width 45 height 21
click at [557, 63] on button "Edit" at bounding box center [612, 67] width 18 height 10
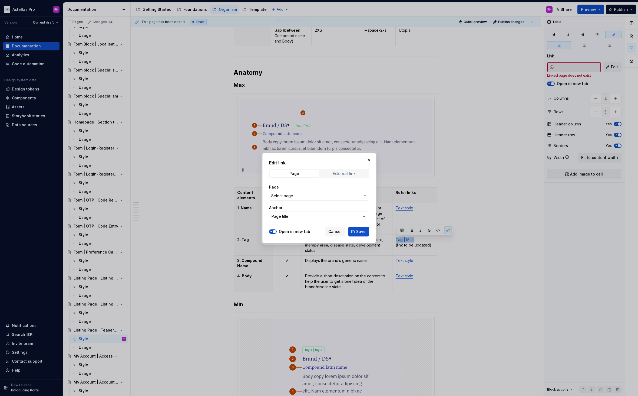
click at [345, 171] on div "External link" at bounding box center [344, 173] width 23 height 4
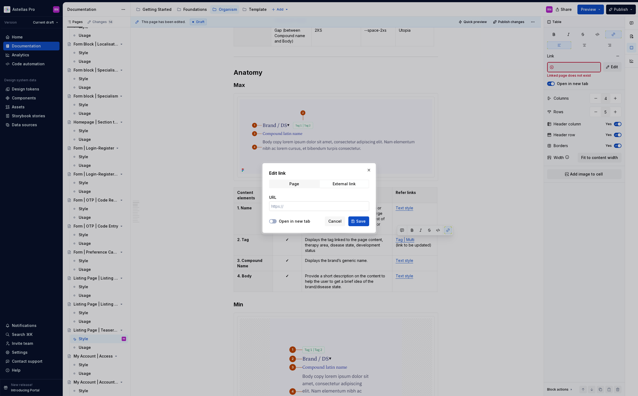
click at [301, 208] on input "URL" at bounding box center [319, 206] width 100 height 10
paste input "https://astellas.supernova-docs.io/latest/atoms/tag-multi/style-gT8B7i6h"
type input "https://astellas.supernova-docs.io/latest/atoms/tag-multi/style-gT8B7i6h"
click at [293, 220] on label "Open in new tab" at bounding box center [294, 220] width 31 height 5
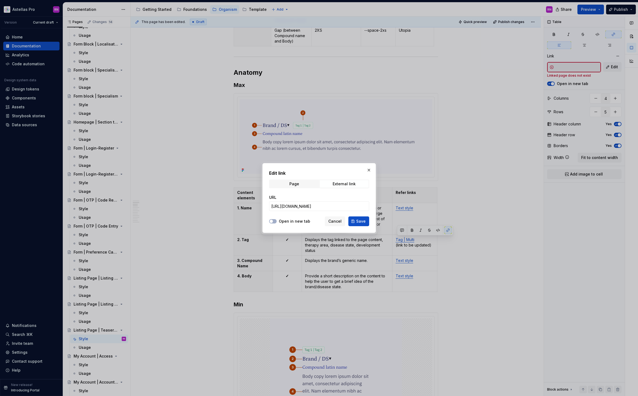
click at [277, 220] on button "Open in new tab" at bounding box center [273, 221] width 8 height 4
click at [353, 219] on button "Save" at bounding box center [359, 221] width 21 height 10
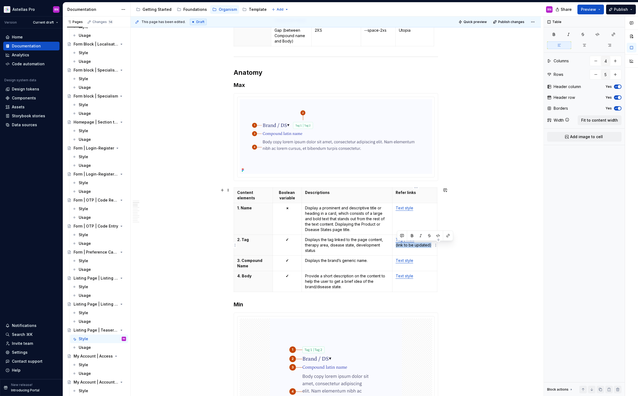
drag, startPoint x: 405, startPoint y: 246, endPoint x: 397, endPoint y: 246, distance: 7.8
click at [397, 246] on td "Tag | Multi (link to be updated)" at bounding box center [414, 245] width 45 height 21
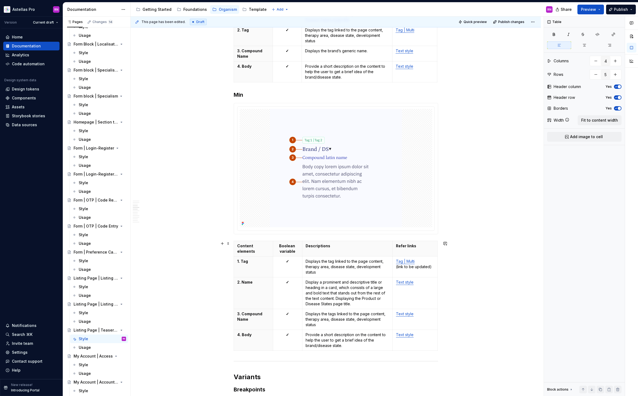
scroll to position [564, 0]
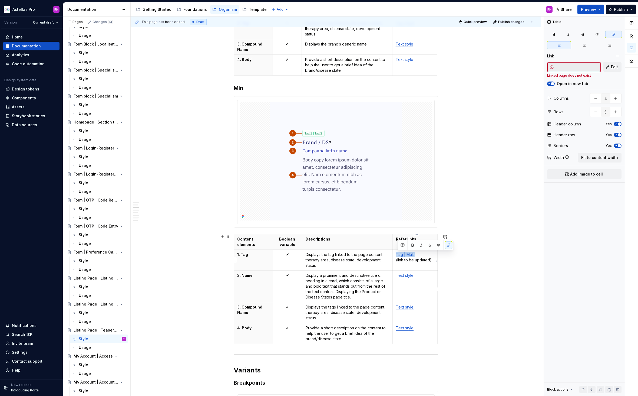
drag, startPoint x: 417, startPoint y: 255, endPoint x: 396, endPoint y: 254, distance: 21.1
click at [396, 254] on td "Tag | Multi (link to be updated)" at bounding box center [415, 260] width 45 height 21
click at [557, 67] on button "Edit" at bounding box center [612, 67] width 18 height 10
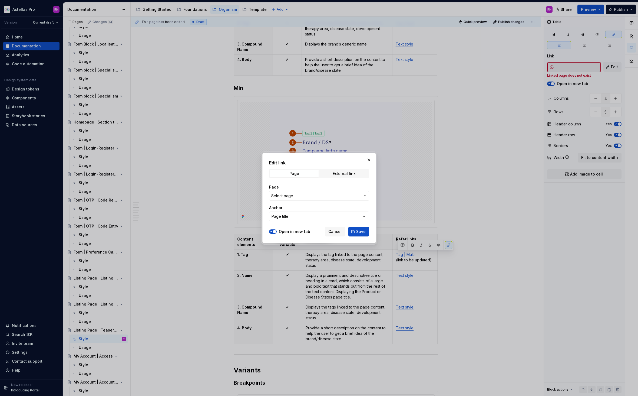
click at [339, 168] on div "Edit link Page External link Page Select page Anchor Page title" at bounding box center [319, 191] width 100 height 65
click at [339, 170] on span "External link" at bounding box center [344, 174] width 49 height 8
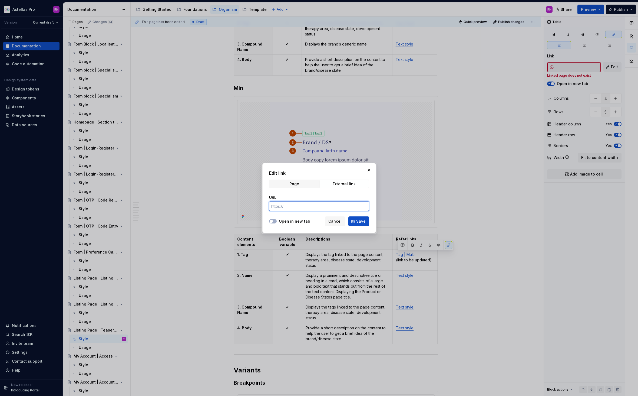
click at [311, 206] on input "URL" at bounding box center [319, 206] width 100 height 10
paste input "https://astellas.supernova-docs.io/latest/atoms/tag-multi/style-gT8B7i6h"
type input "https://astellas.supernova-docs.io/latest/atoms/tag-multi/style-gT8B7i6h"
drag, startPoint x: 292, startPoint y: 222, endPoint x: 295, endPoint y: 222, distance: 3.5
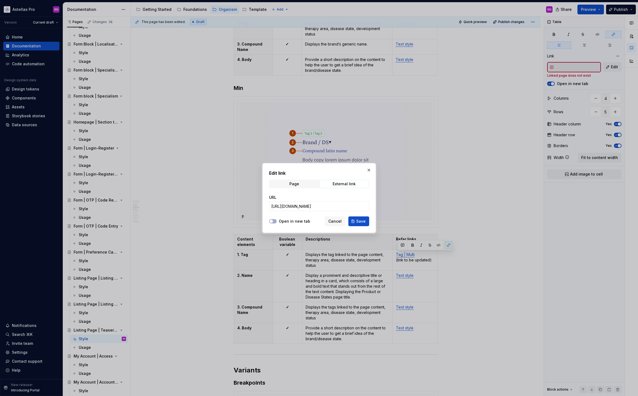
click at [292, 222] on label "Open in new tab" at bounding box center [294, 220] width 31 height 5
click at [277, 222] on button "Open in new tab" at bounding box center [273, 221] width 8 height 4
click at [355, 221] on button "Save" at bounding box center [359, 221] width 21 height 10
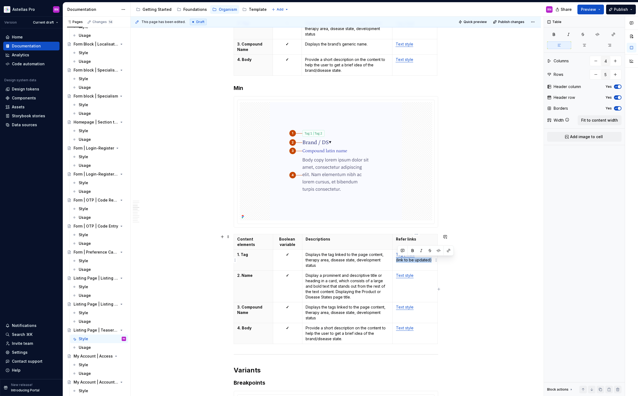
drag, startPoint x: 434, startPoint y: 261, endPoint x: 396, endPoint y: 260, distance: 37.9
click at [396, 260] on td "Tag | Multi (link to be updated)" at bounding box center [415, 260] width 45 height 21
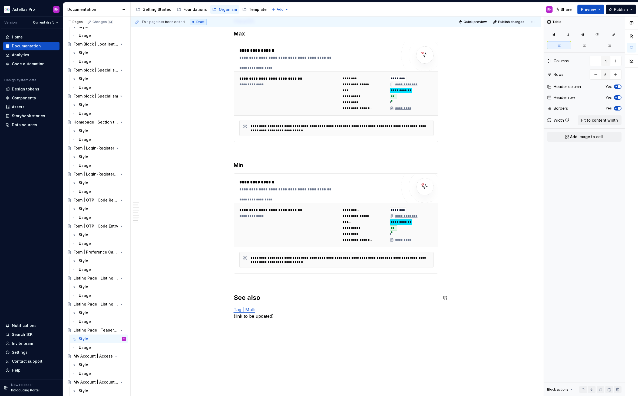
scroll to position [1621, 0]
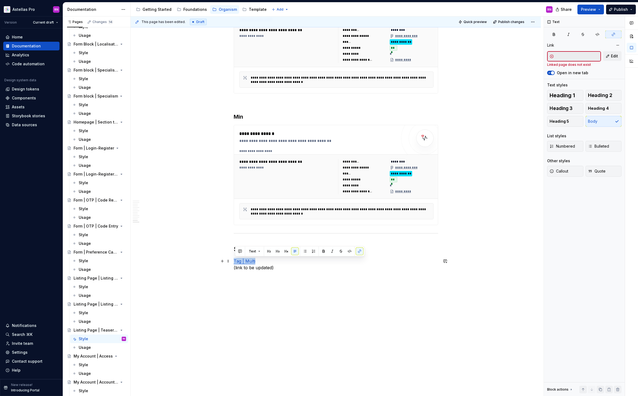
drag, startPoint x: 257, startPoint y: 263, endPoint x: 232, endPoint y: 261, distance: 24.9
click at [557, 57] on span "Edit" at bounding box center [614, 55] width 7 height 5
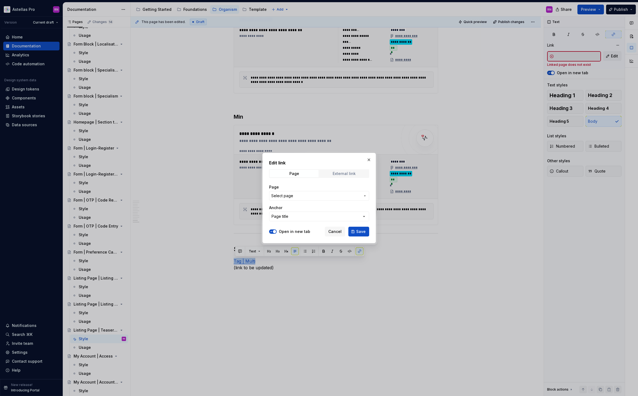
click at [340, 176] on span "External link" at bounding box center [344, 174] width 49 height 8
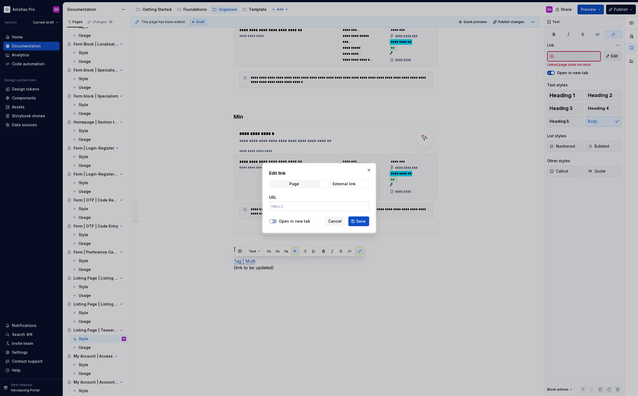
click at [299, 205] on input "URL" at bounding box center [319, 206] width 100 height 10
paste input "https://astellas.supernova-docs.io/latest/atoms/tag-multi/style-gT8B7i6h"
type input "https://astellas.supernova-docs.io/latest/atoms/tag-multi/style-gT8B7i6h"
click at [286, 220] on label "Open in new tab" at bounding box center [294, 220] width 31 height 5
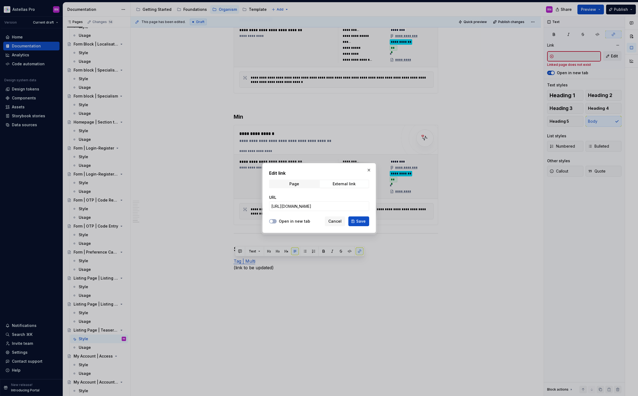
click at [277, 220] on button "Open in new tab" at bounding box center [273, 221] width 8 height 4
click at [367, 220] on button "Save" at bounding box center [359, 221] width 21 height 10
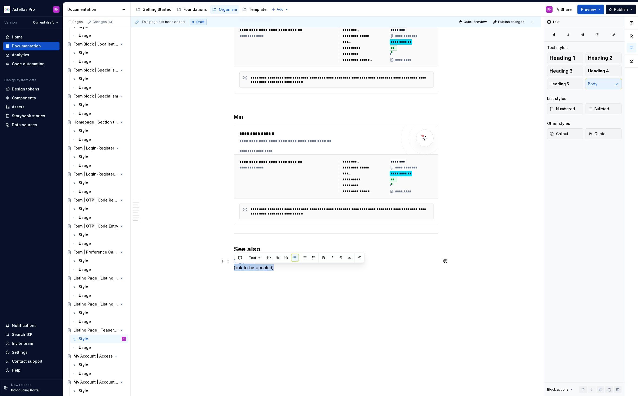
drag, startPoint x: 268, startPoint y: 268, endPoint x: 222, endPoint y: 267, distance: 46.3
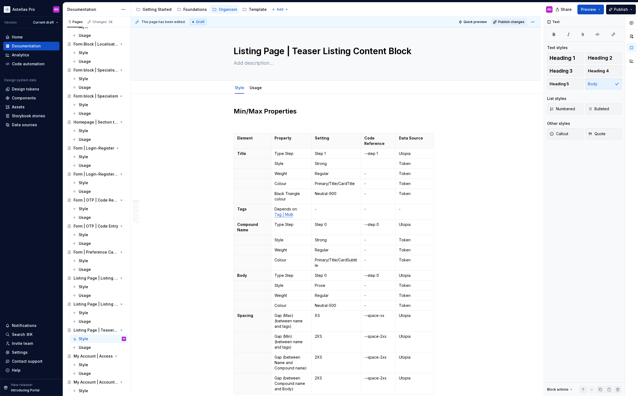
click at [515, 22] on span "Publish changes" at bounding box center [511, 22] width 26 height 4
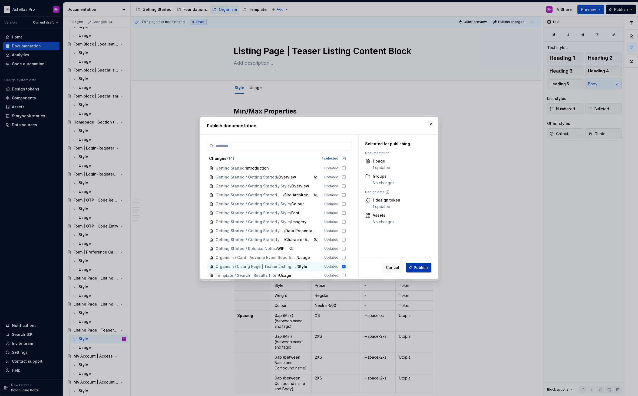
click at [419, 269] on span "Publish" at bounding box center [421, 267] width 14 height 5
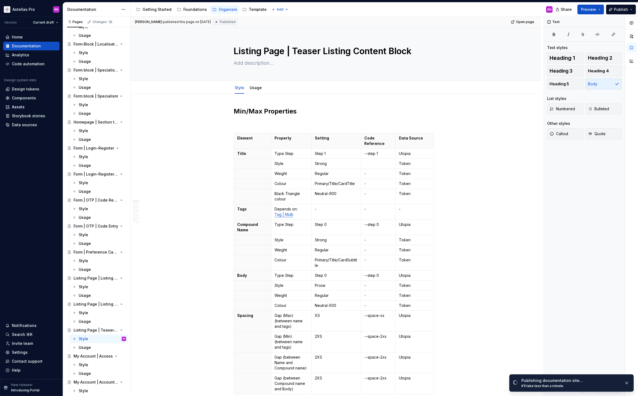
type textarea "*"
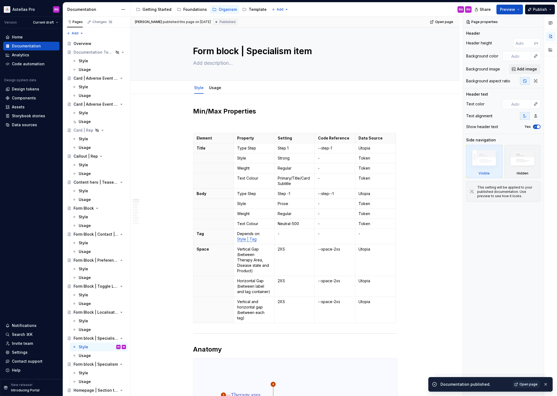
type textarea "*"
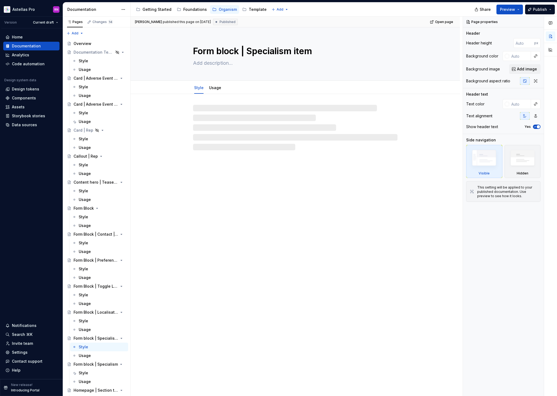
type textarea "*"
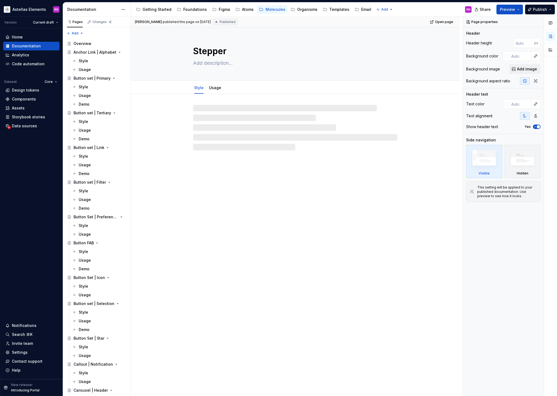
type textarea "*"
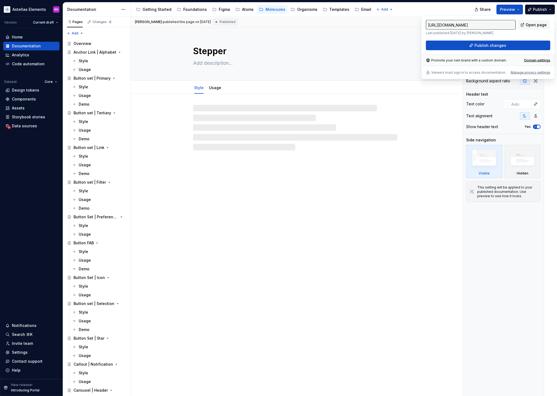
type textarea "*"
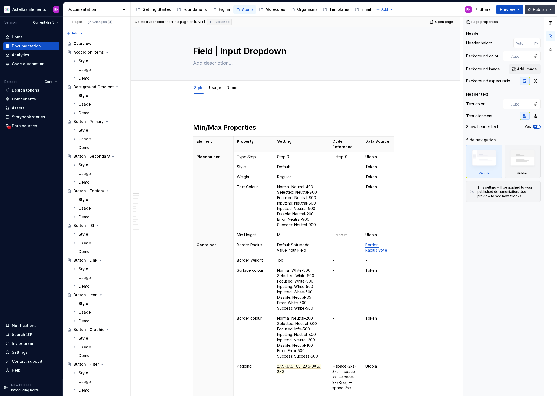
click at [552, 8] on button "Publish" at bounding box center [541, 10] width 30 height 10
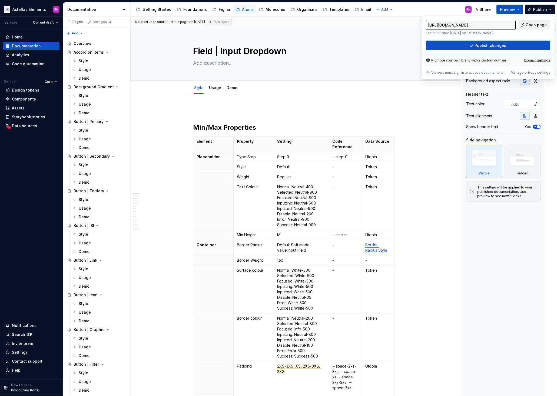
click at [544, 25] on span "Open page" at bounding box center [536, 24] width 21 height 5
type textarea "*"
